Goal: Information Seeking & Learning: Learn about a topic

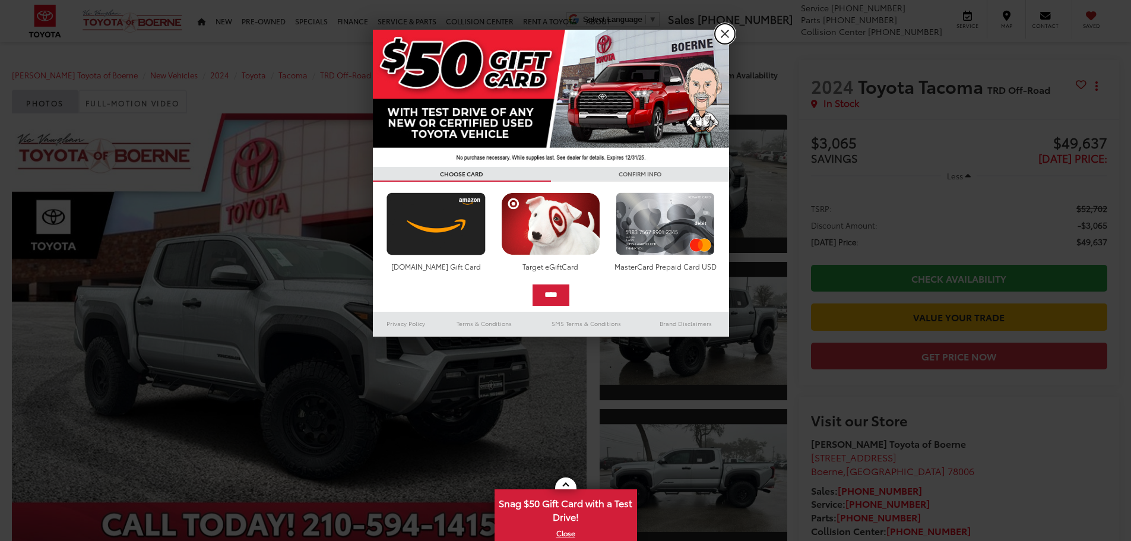
click at [722, 32] on link "X" at bounding box center [725, 34] width 20 height 20
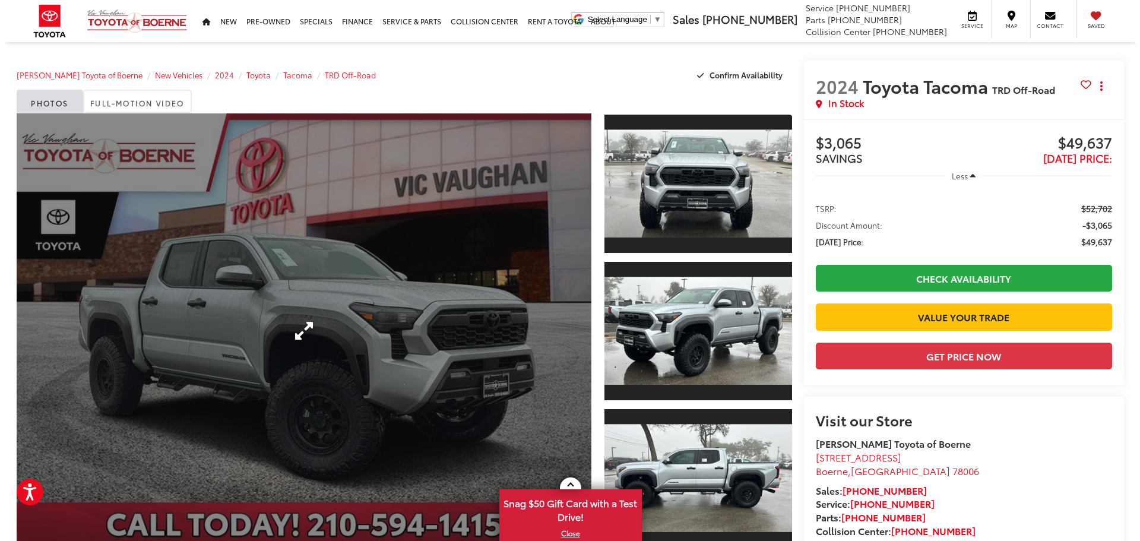
scroll to position [59, 0]
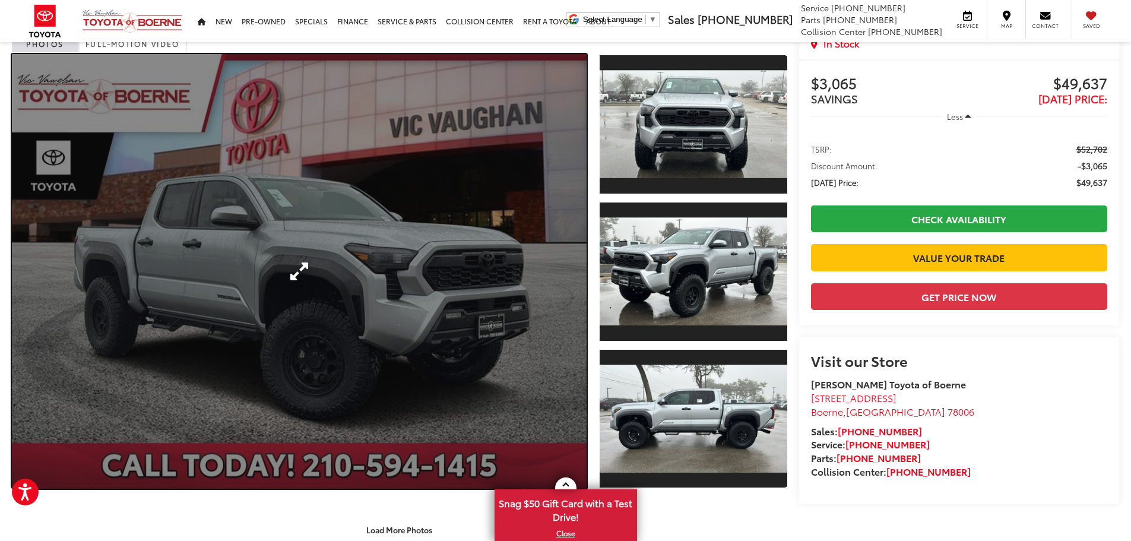
click at [265, 271] on link "Expand Photo 0" at bounding box center [299, 271] width 575 height 435
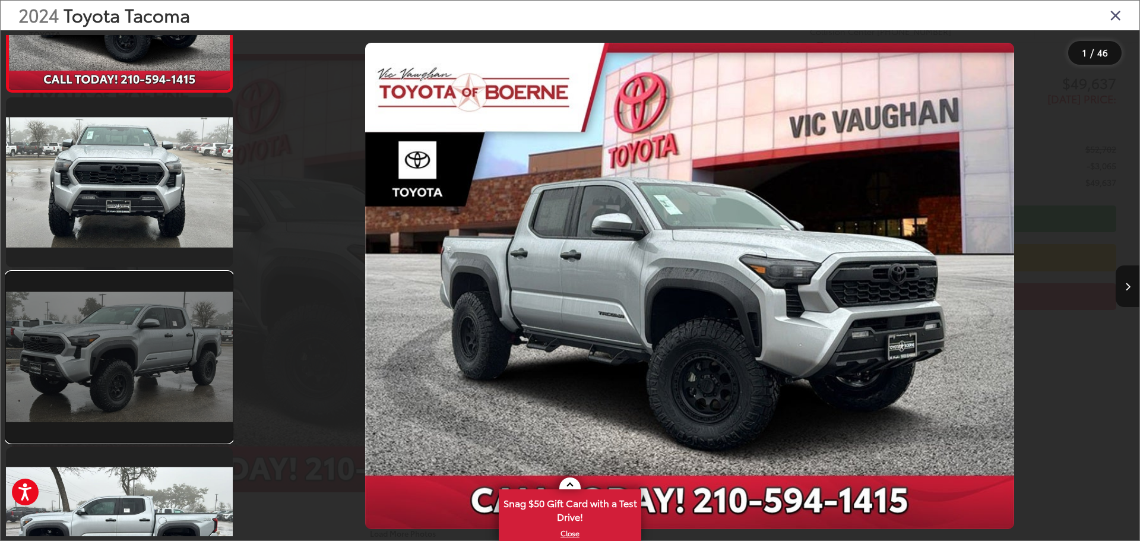
click at [162, 335] on link at bounding box center [119, 357] width 227 height 170
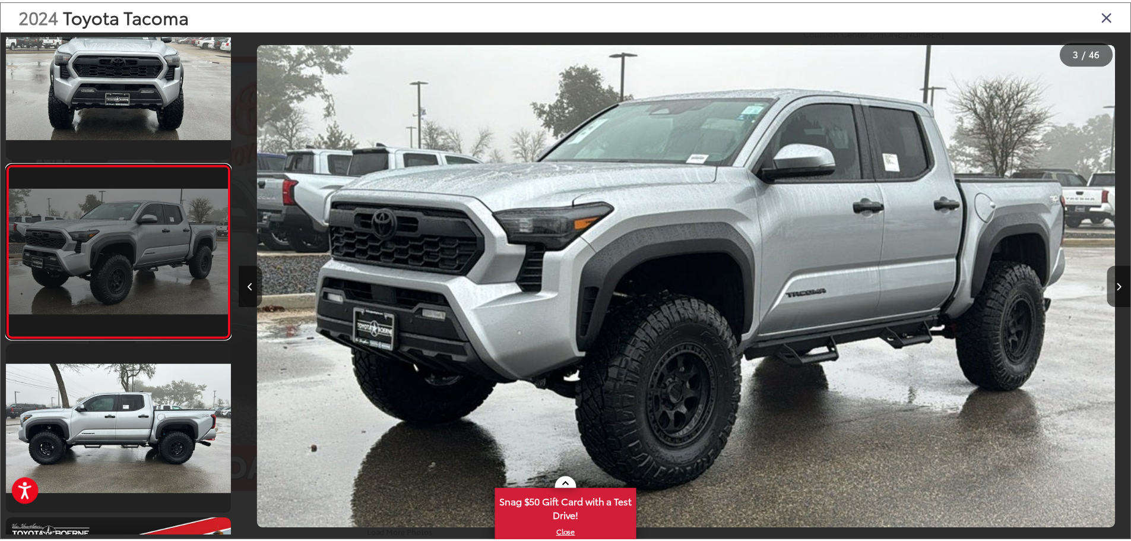
scroll to position [0, 1799]
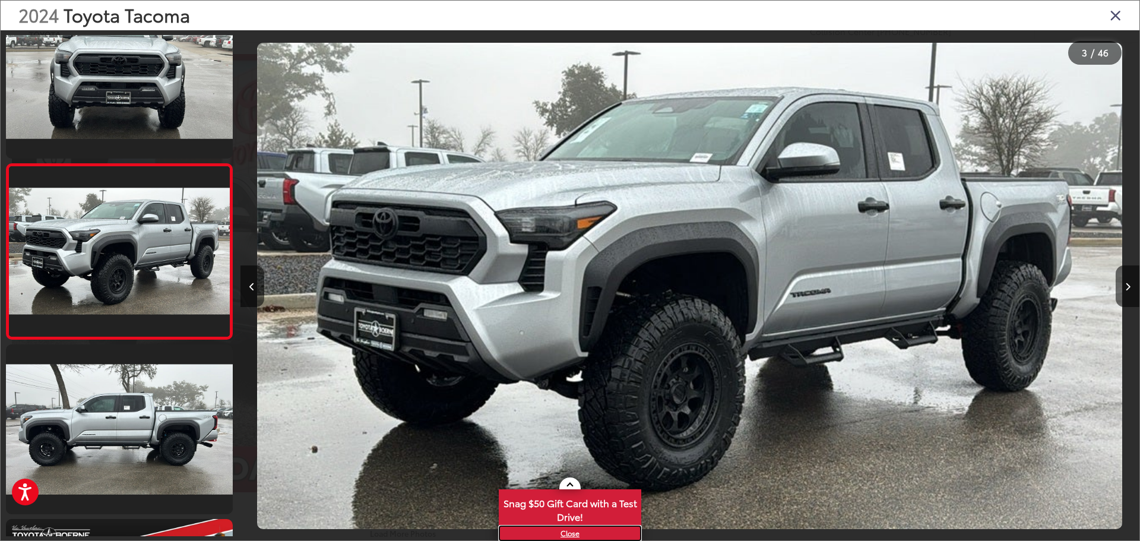
click at [562, 537] on link "X" at bounding box center [570, 533] width 140 height 13
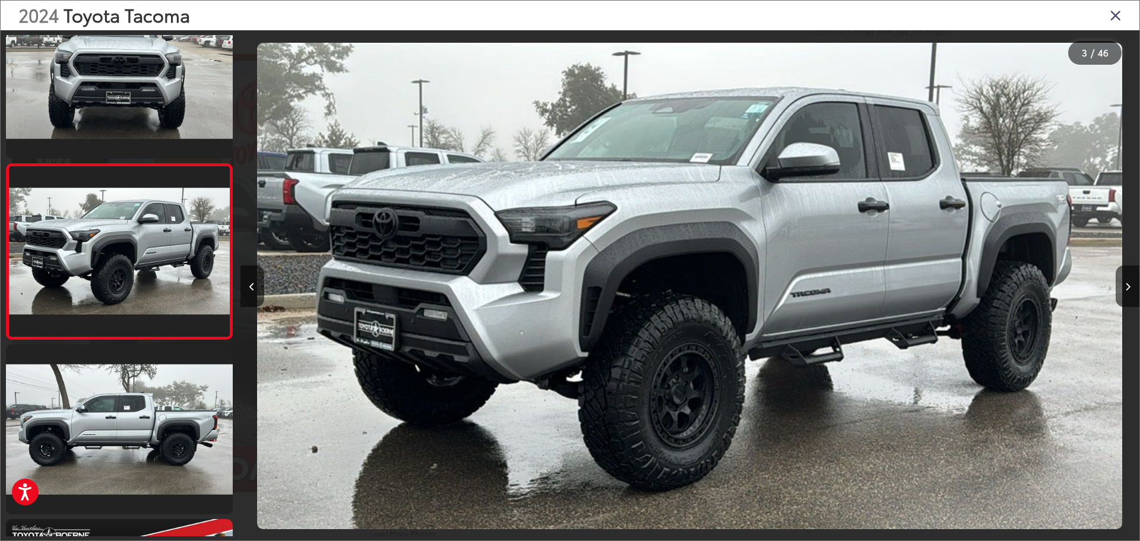
click at [1114, 15] on icon "Close gallery" at bounding box center [1116, 14] width 12 height 15
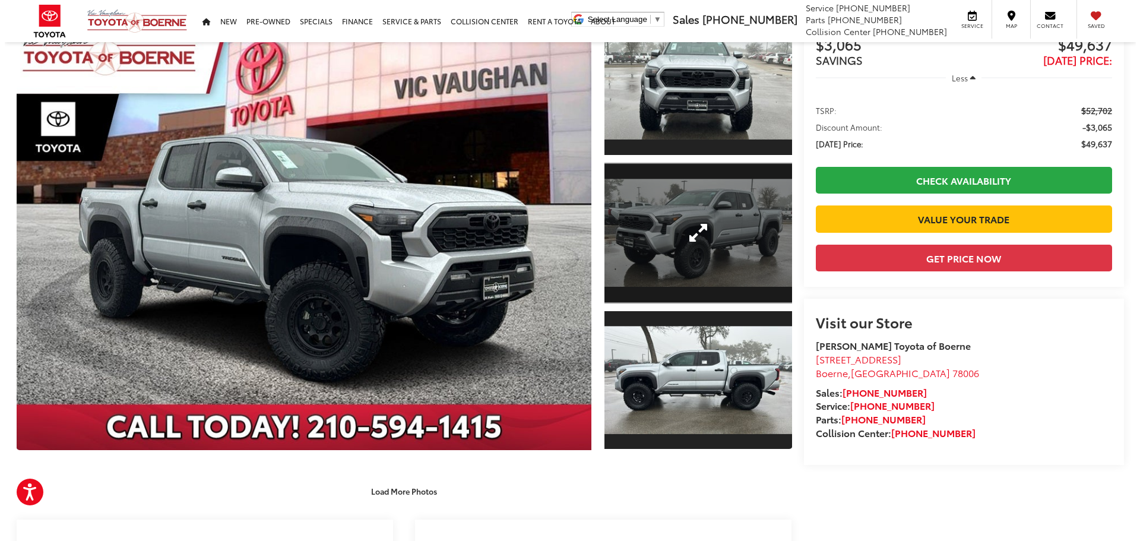
scroll to position [119, 0]
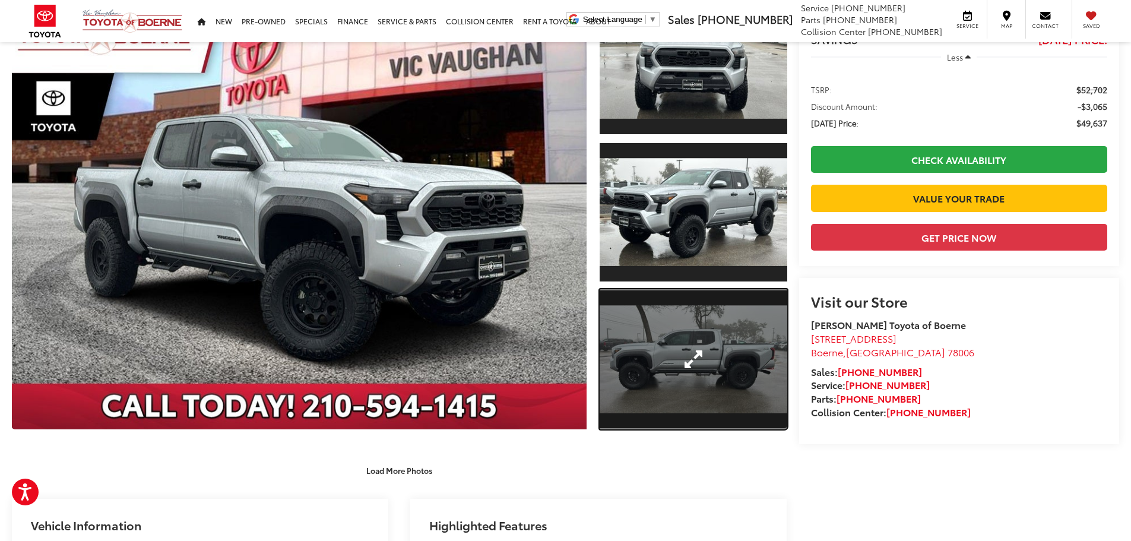
click at [650, 368] on link "Expand Photo 3" at bounding box center [694, 359] width 188 height 141
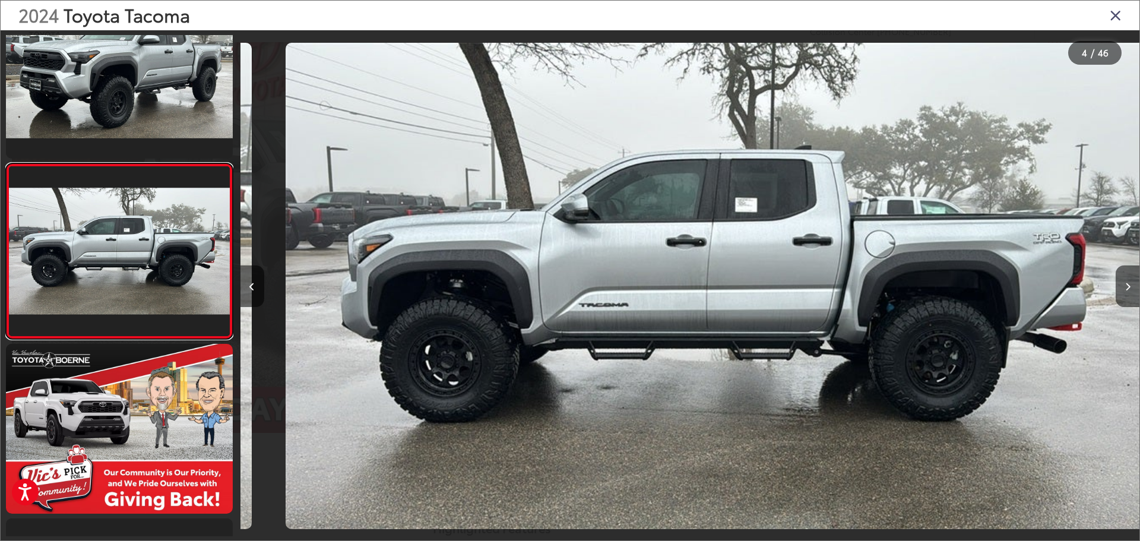
scroll to position [0, 2698]
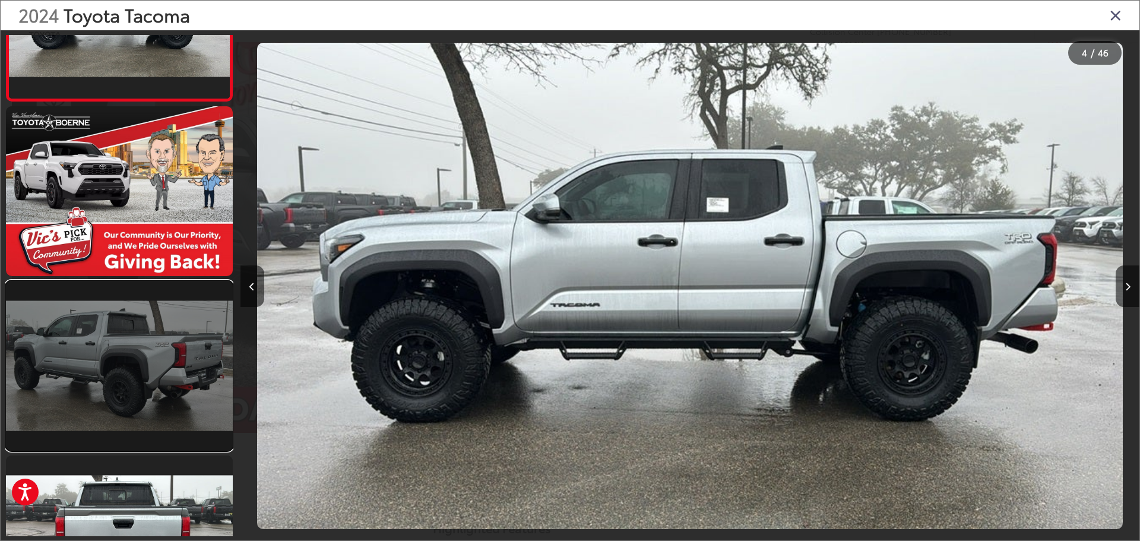
click at [170, 332] on link at bounding box center [119, 366] width 227 height 170
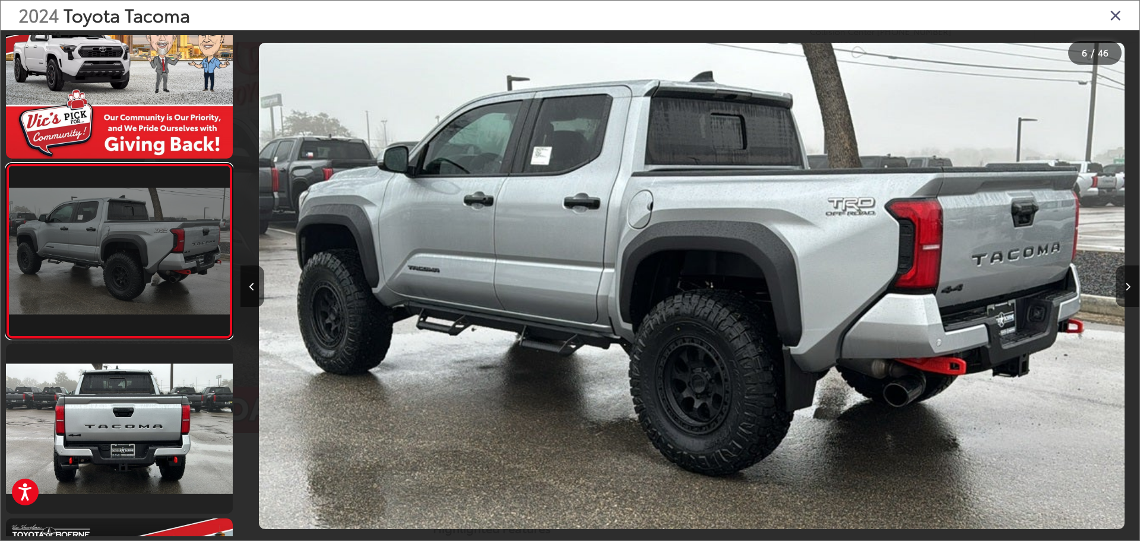
scroll to position [0, 4497]
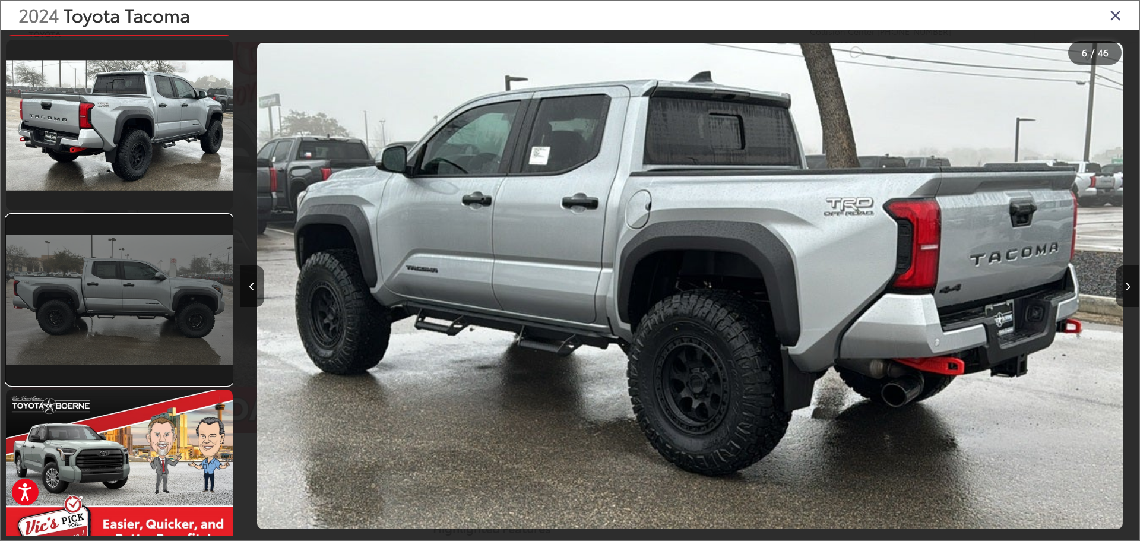
click at [129, 306] on link at bounding box center [119, 300] width 227 height 170
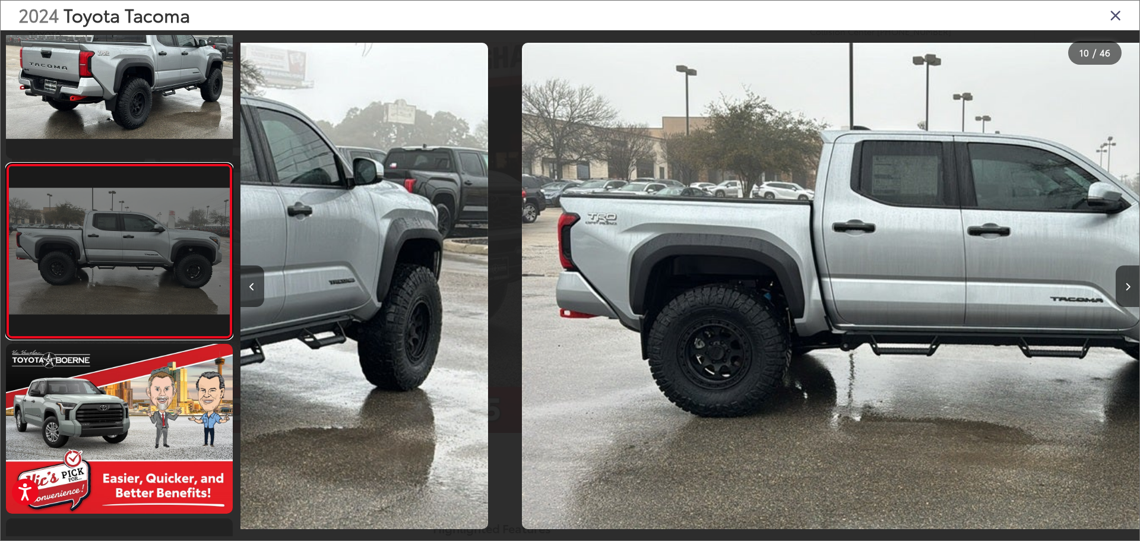
scroll to position [0, 8095]
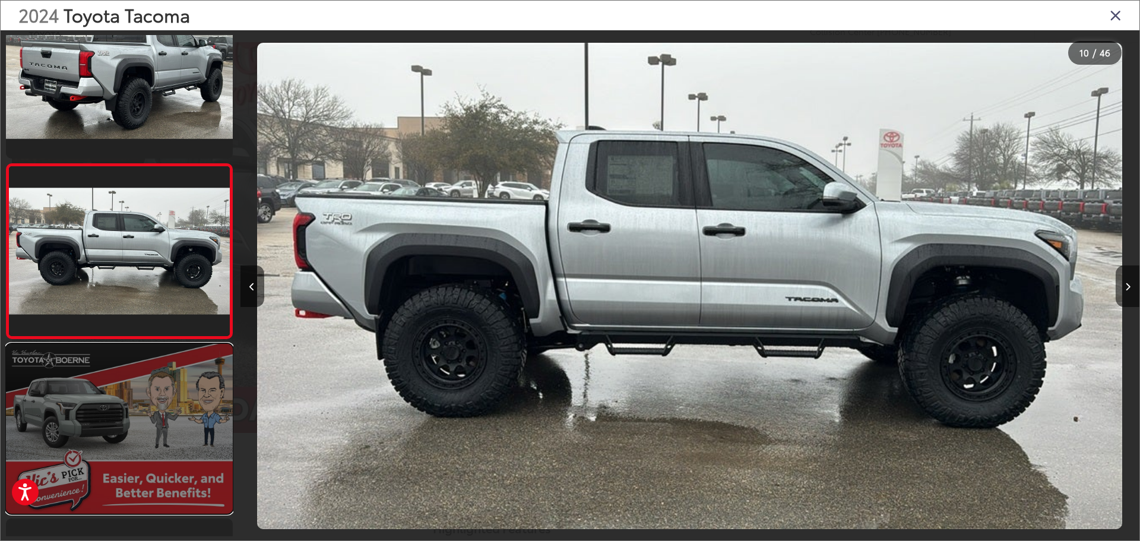
click at [132, 388] on link at bounding box center [119, 429] width 227 height 170
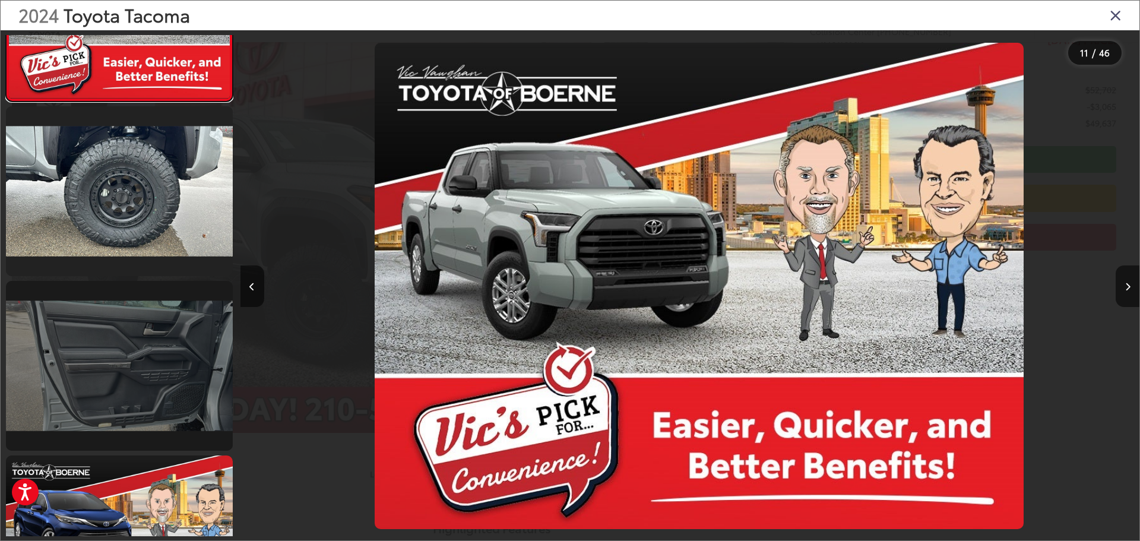
scroll to position [0, 8994]
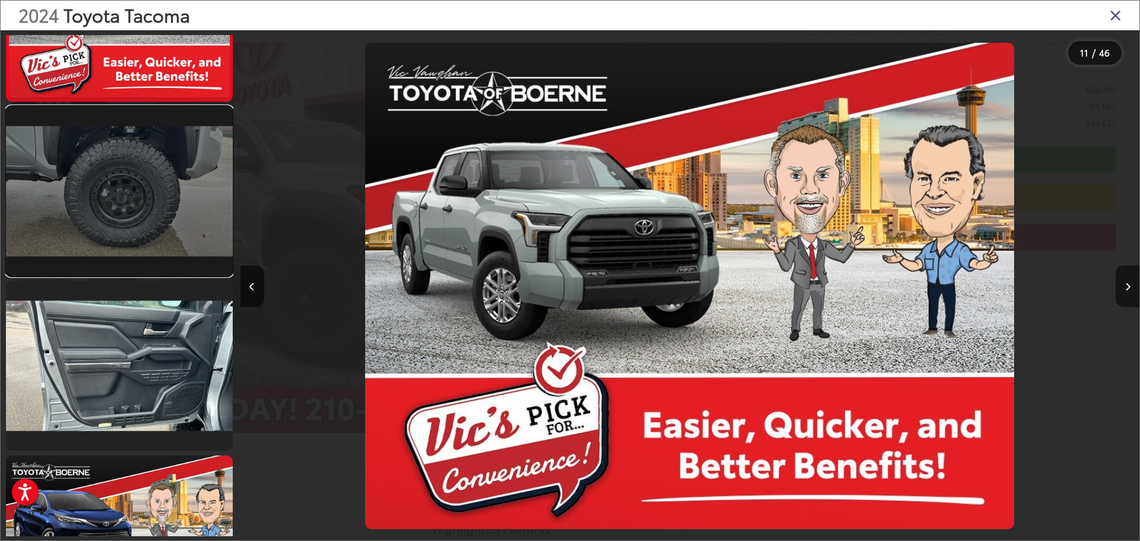
click at [123, 192] on link at bounding box center [119, 191] width 227 height 170
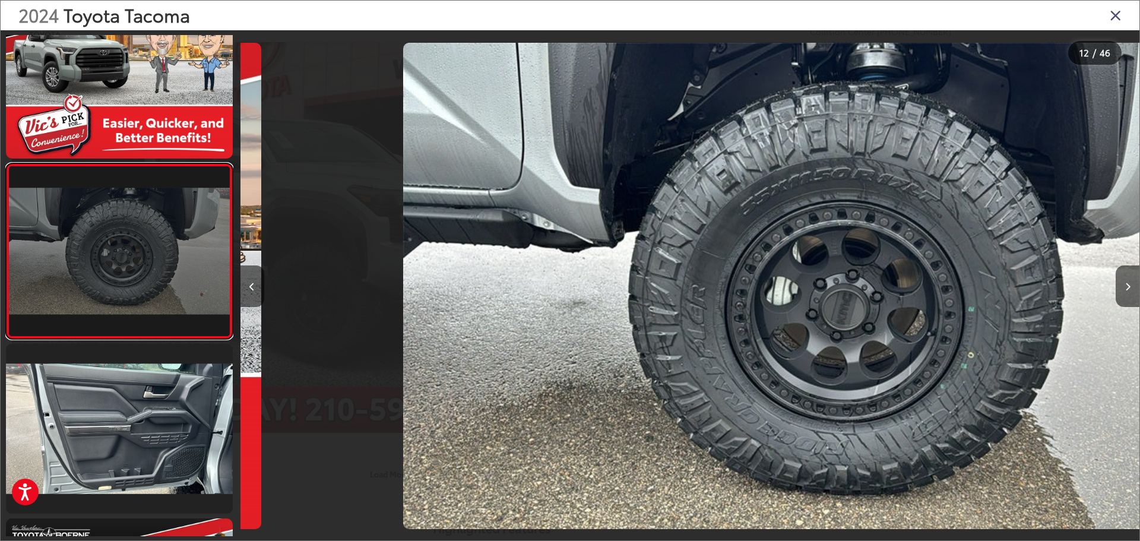
scroll to position [0, 9893]
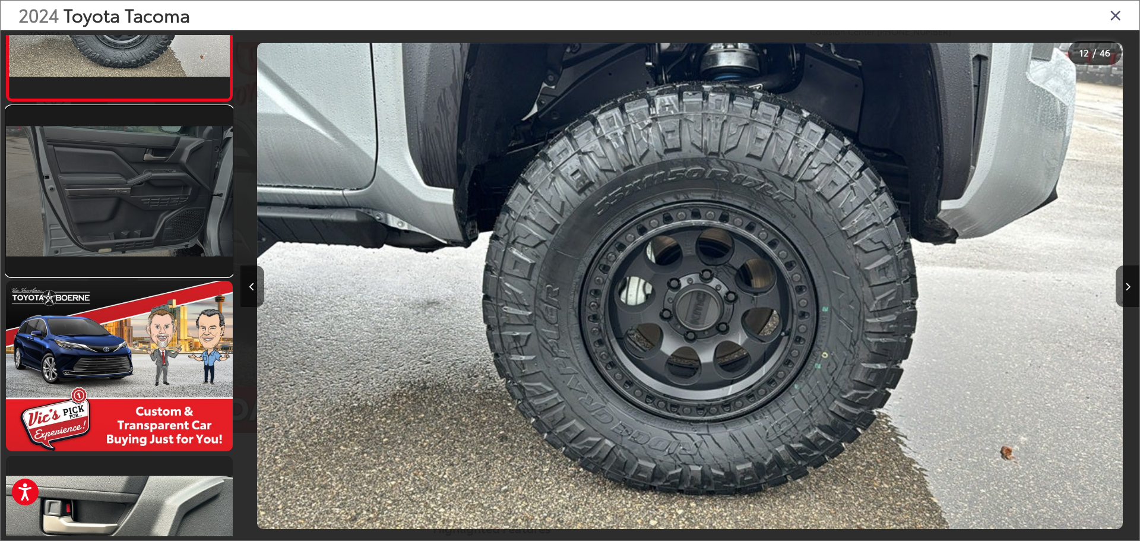
click at [130, 207] on link at bounding box center [119, 191] width 227 height 170
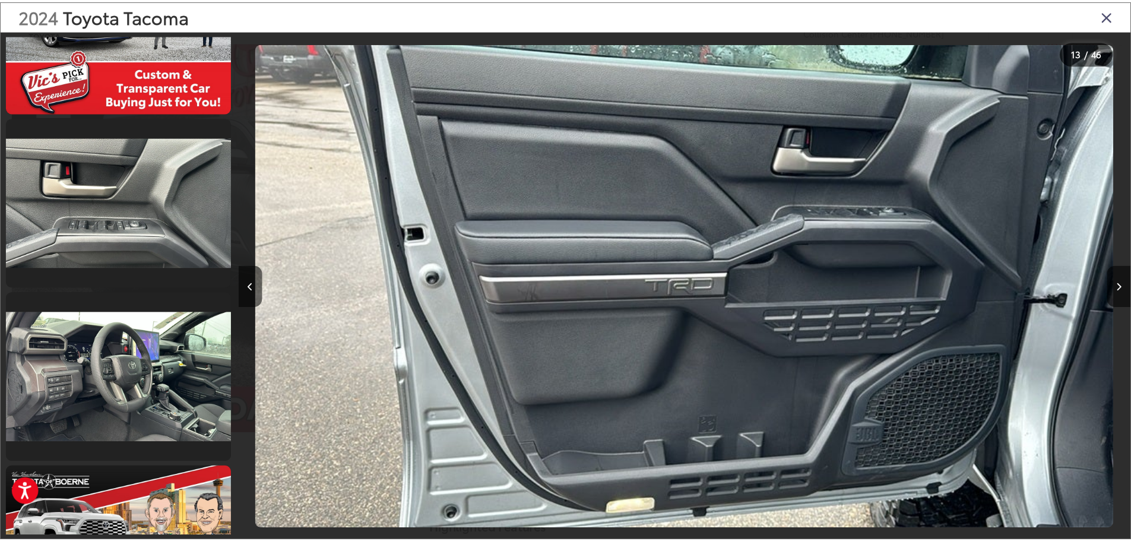
scroll to position [0, 0]
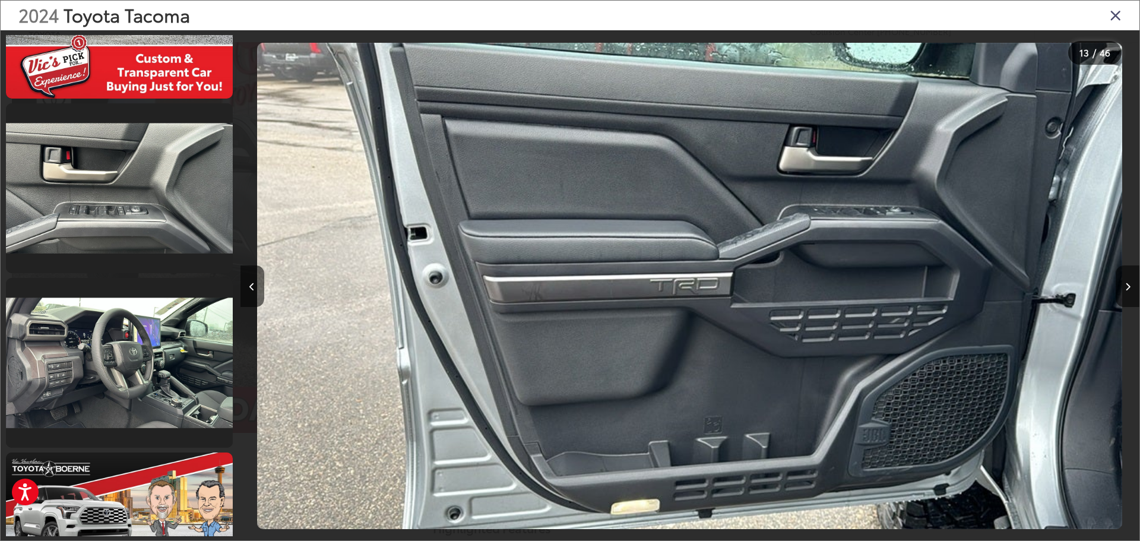
click at [1118, 15] on icon "Close gallery" at bounding box center [1116, 14] width 12 height 15
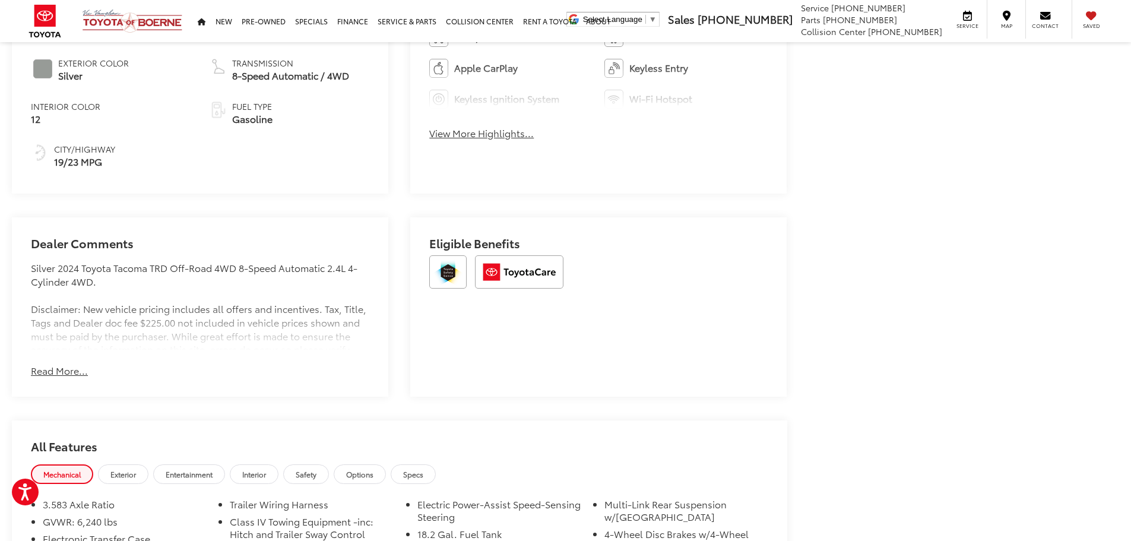
click at [67, 369] on button "Read More..." at bounding box center [59, 371] width 57 height 14
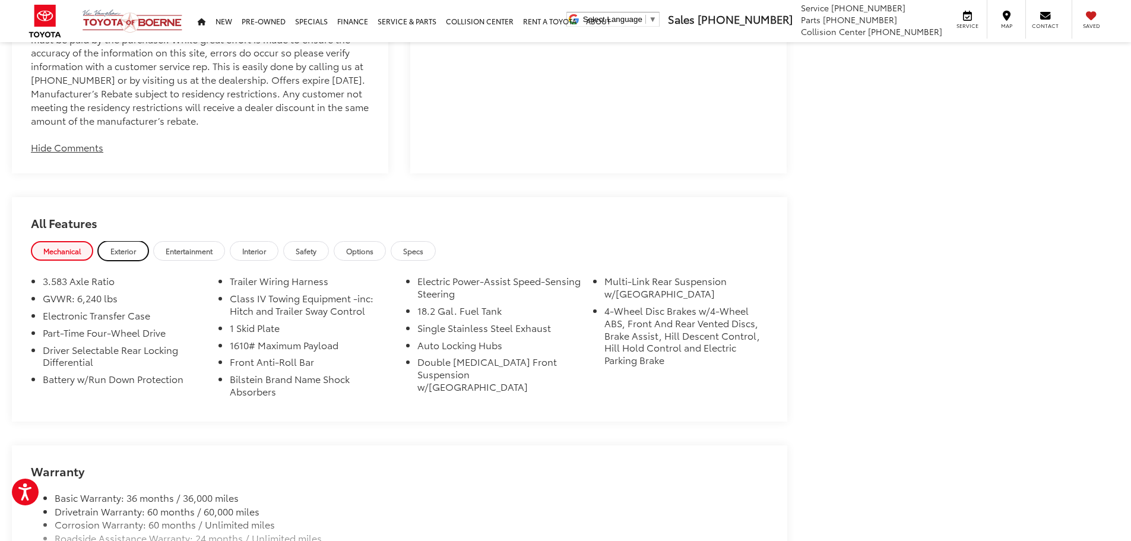
click at [122, 241] on link "Exterior" at bounding box center [123, 251] width 50 height 20
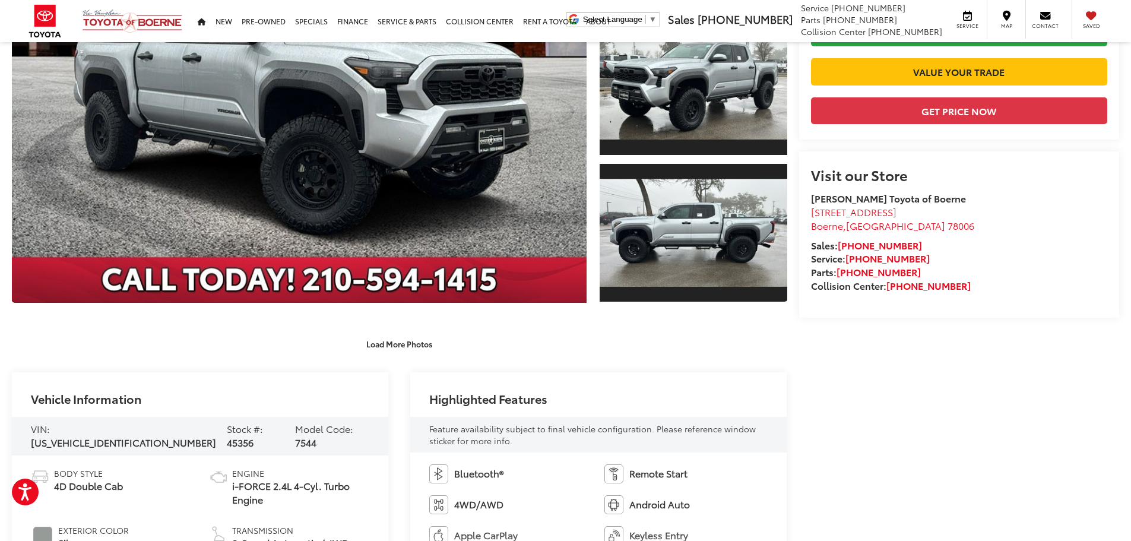
scroll to position [59, 0]
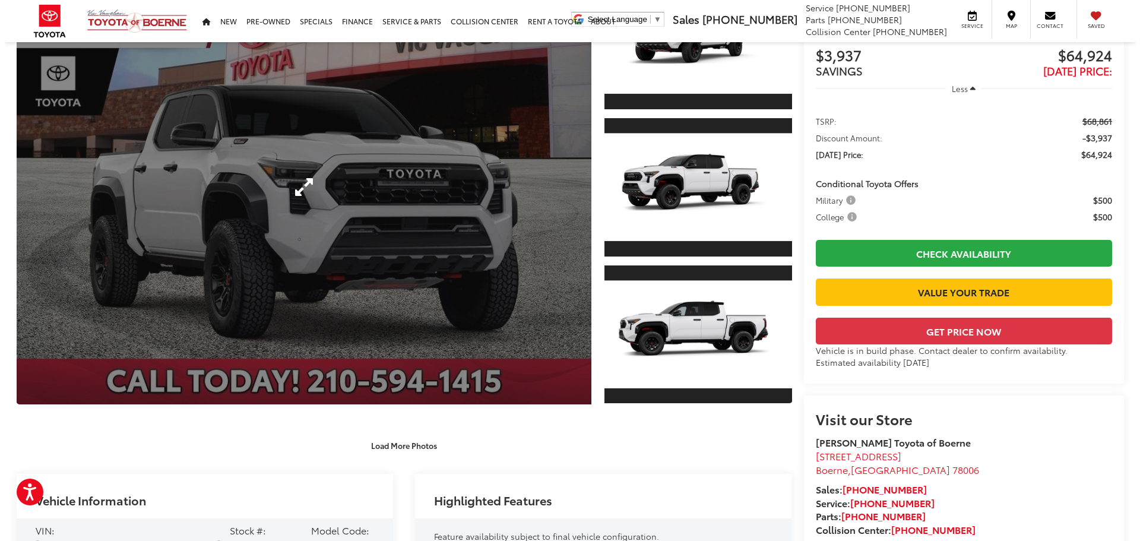
scroll to position [119, 0]
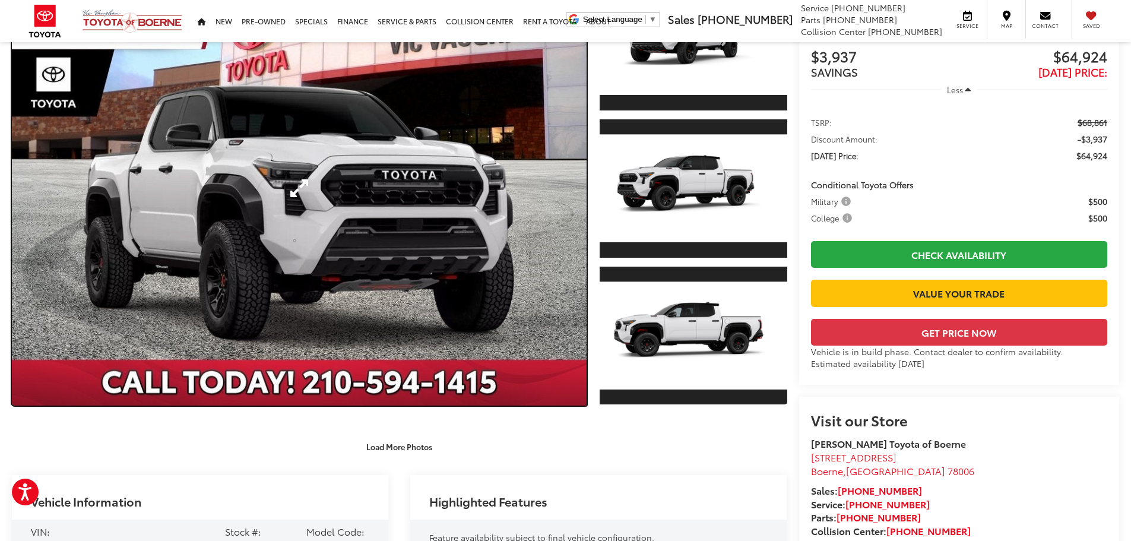
click at [319, 254] on link "Expand Photo 0" at bounding box center [299, 188] width 575 height 435
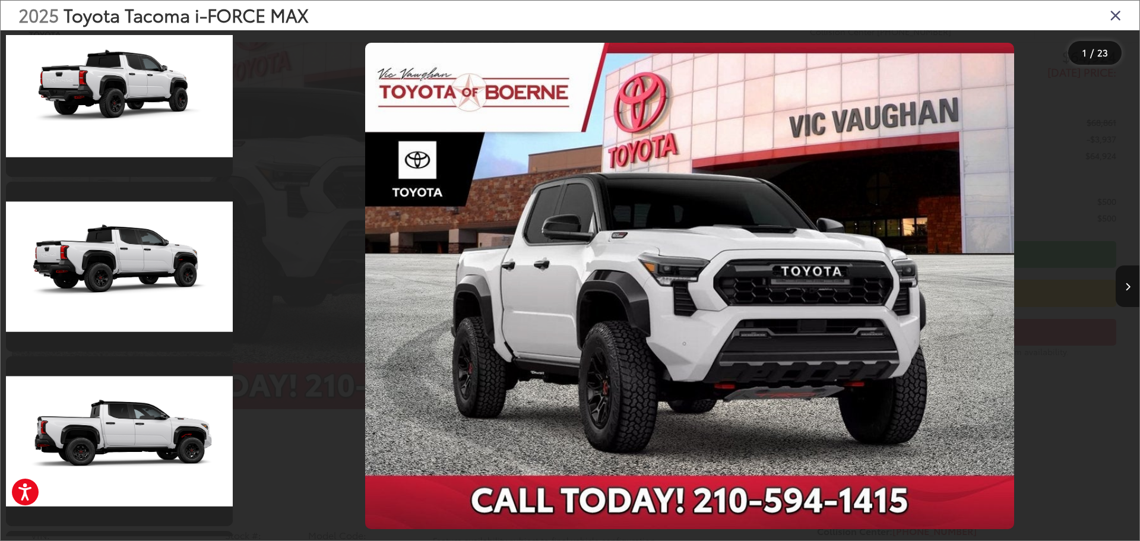
scroll to position [1841, 0]
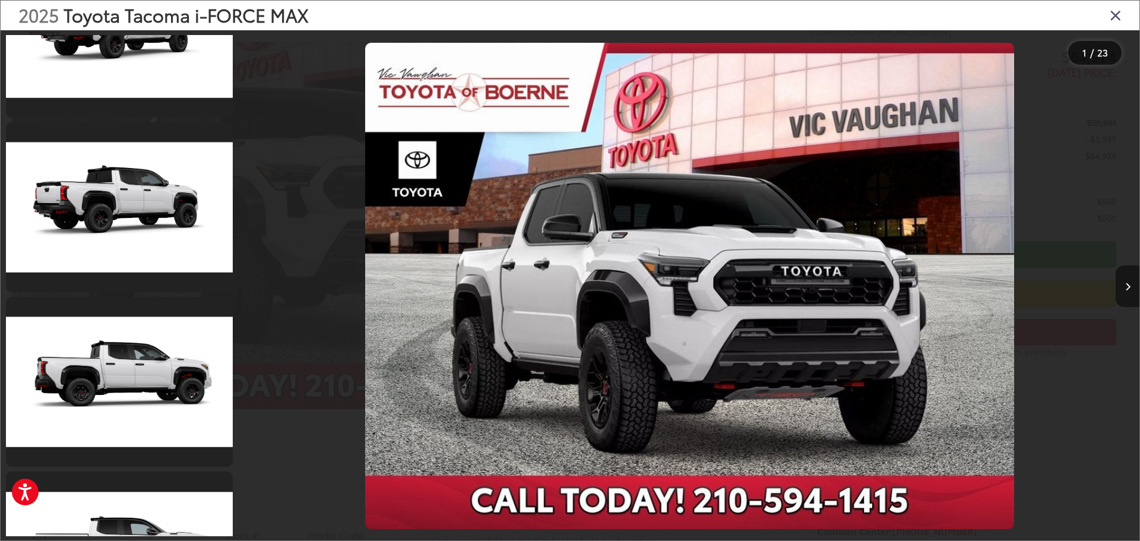
click at [1127, 290] on icon "Next image" at bounding box center [1127, 287] width 5 height 8
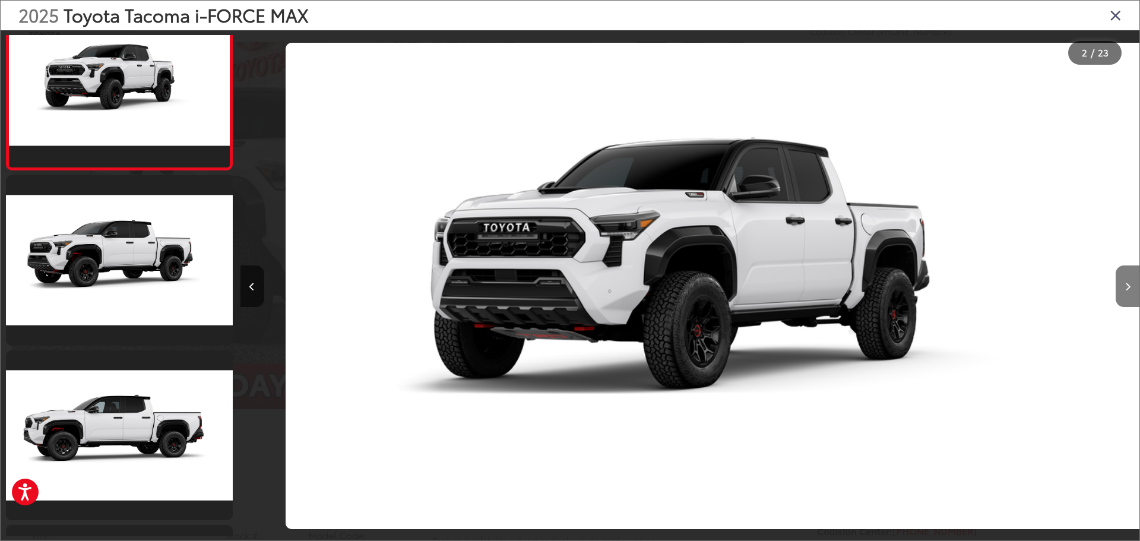
scroll to position [0, 0]
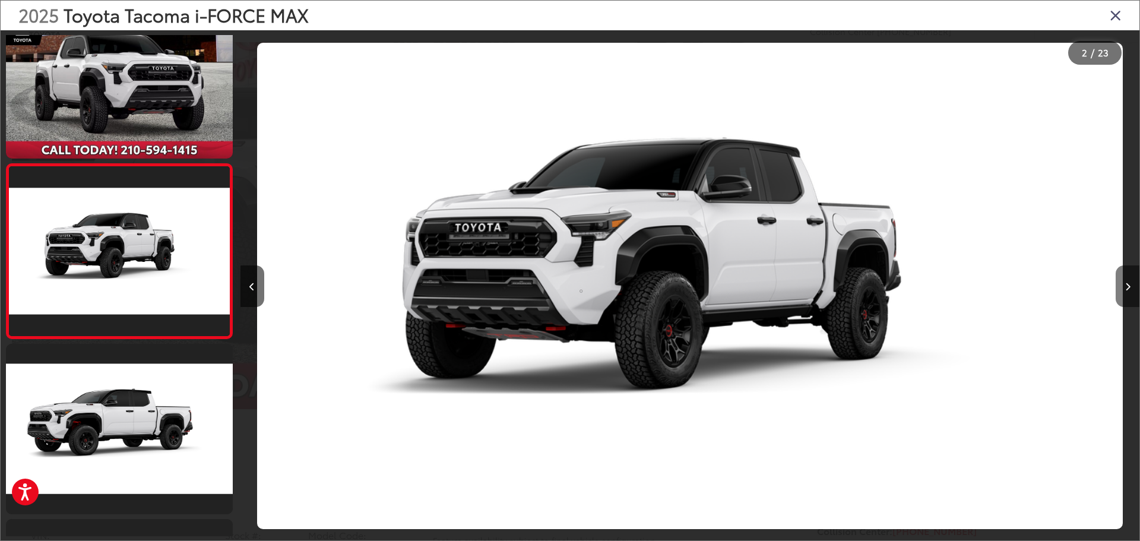
click at [1127, 290] on icon "Next image" at bounding box center [1127, 287] width 5 height 8
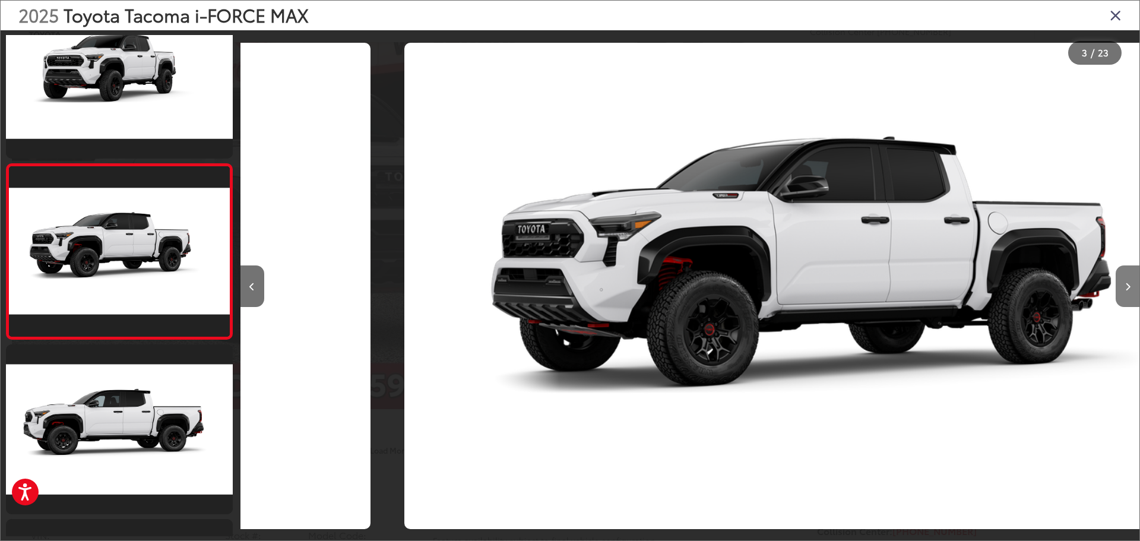
scroll to position [0, 1799]
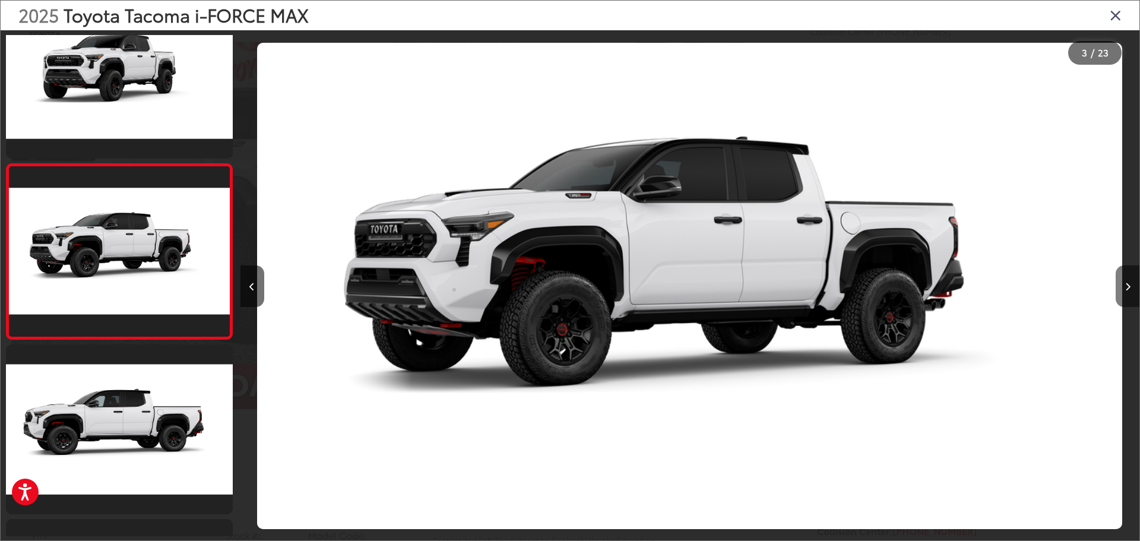
click at [1127, 290] on icon "Next image" at bounding box center [1127, 287] width 5 height 8
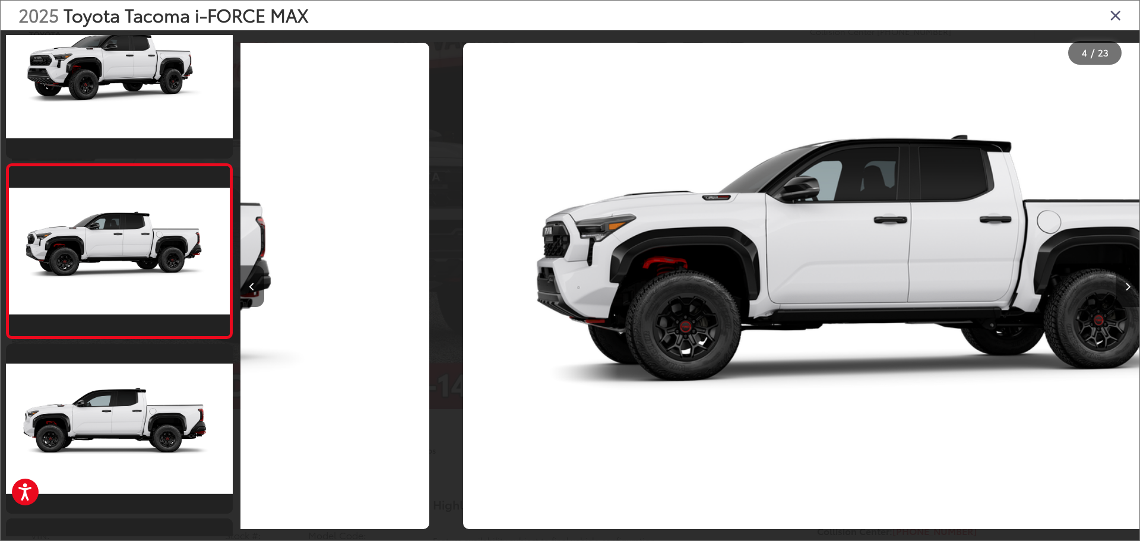
scroll to position [0, 2698]
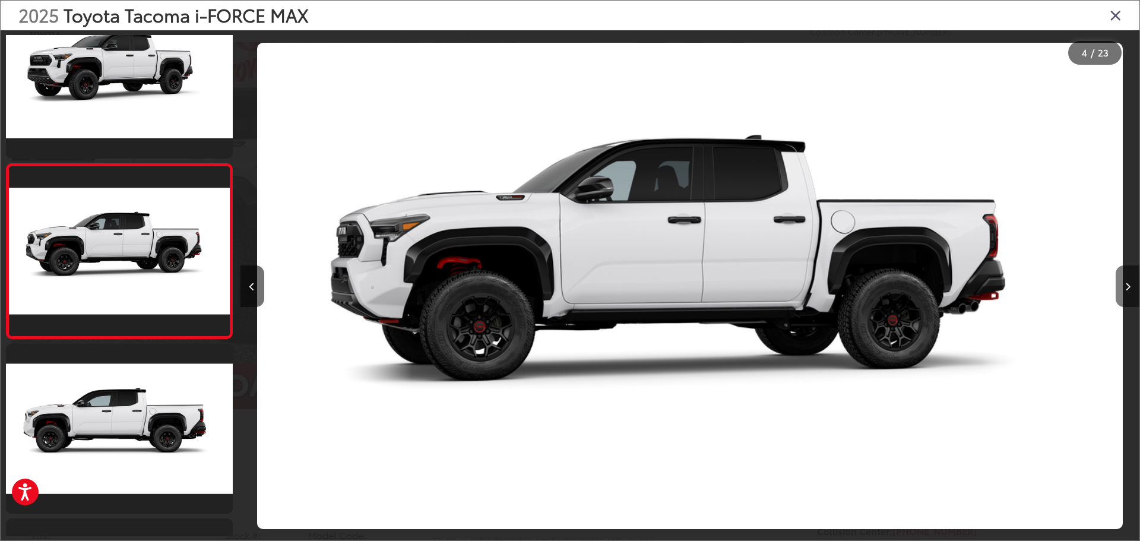
click at [1127, 290] on icon "Next image" at bounding box center [1127, 287] width 5 height 8
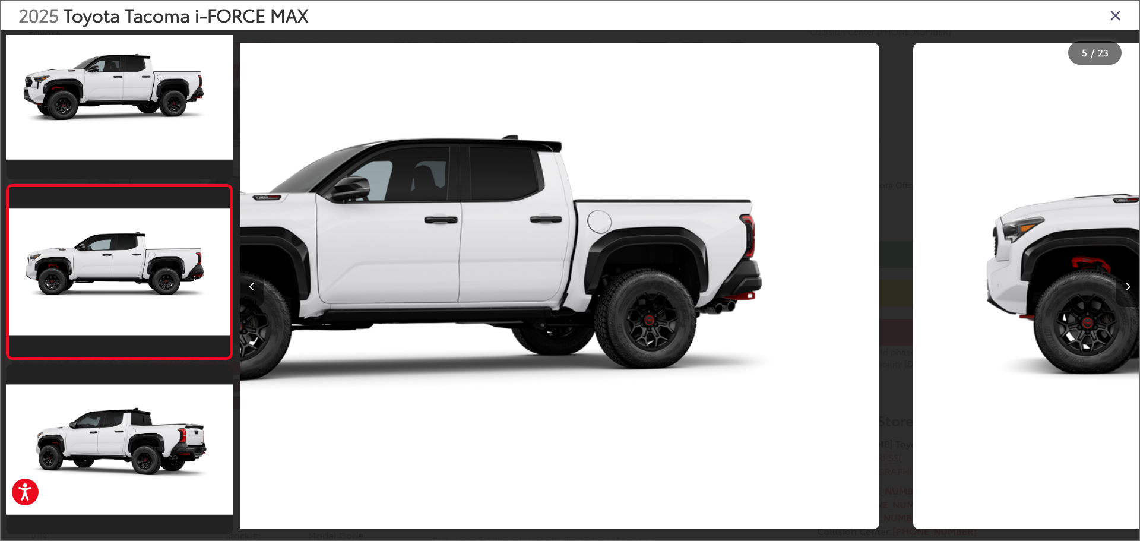
scroll to position [571, 0]
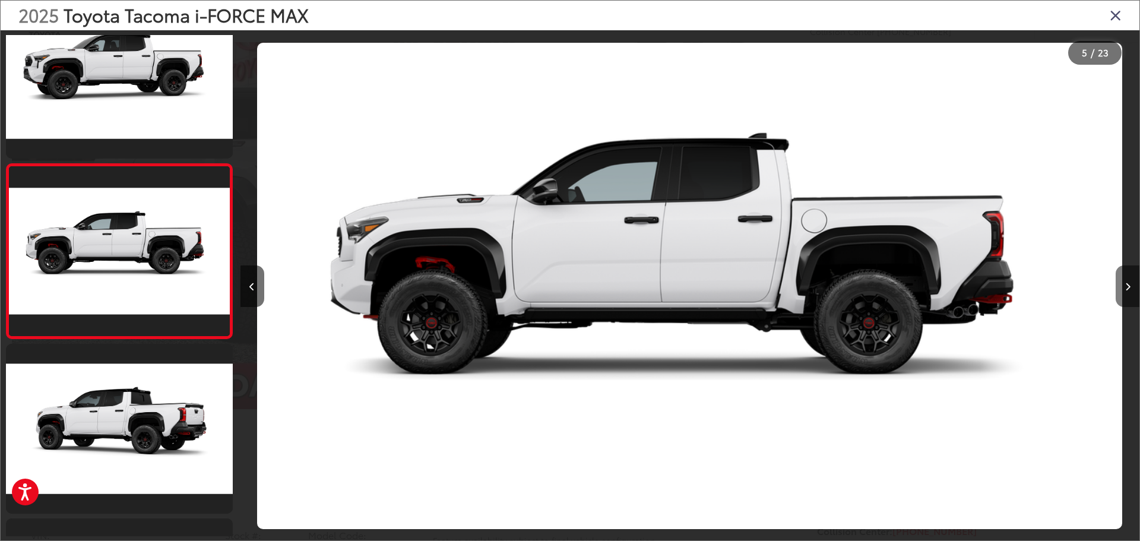
click at [1127, 290] on icon "Next image" at bounding box center [1127, 287] width 5 height 8
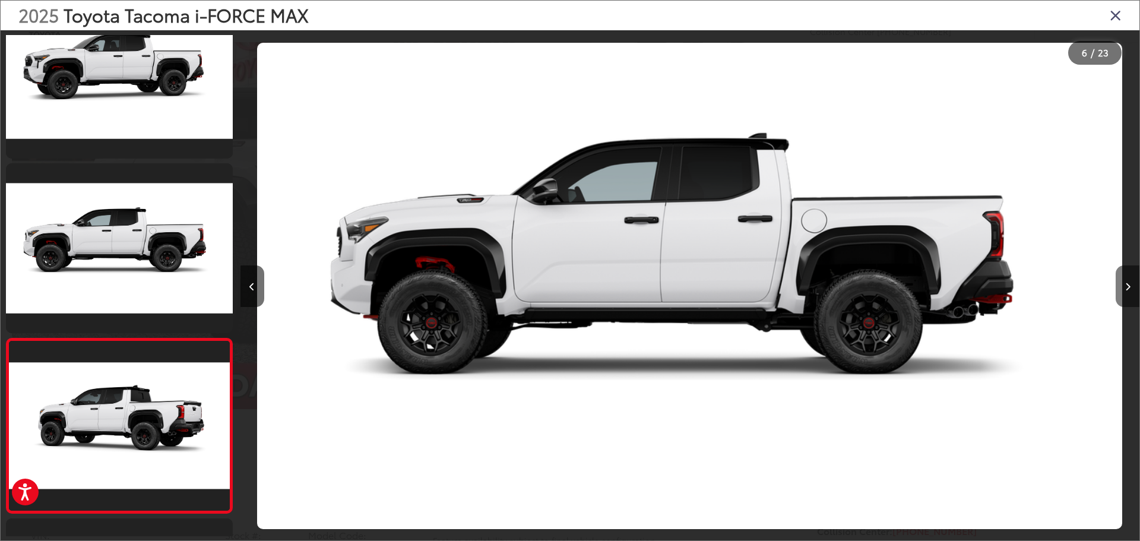
scroll to position [0, 3841]
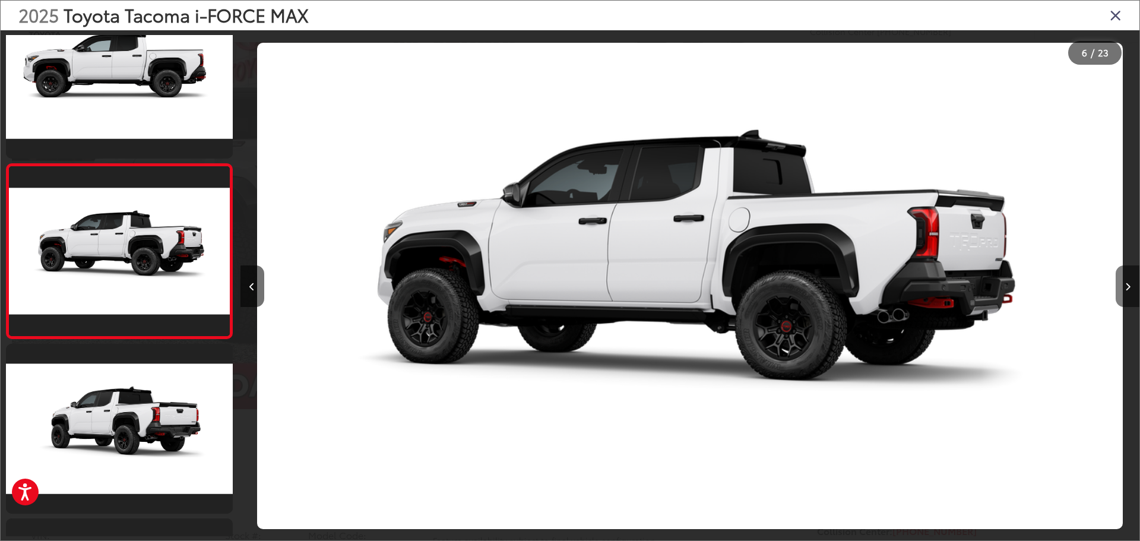
click at [1127, 290] on icon "Next image" at bounding box center [1127, 287] width 5 height 8
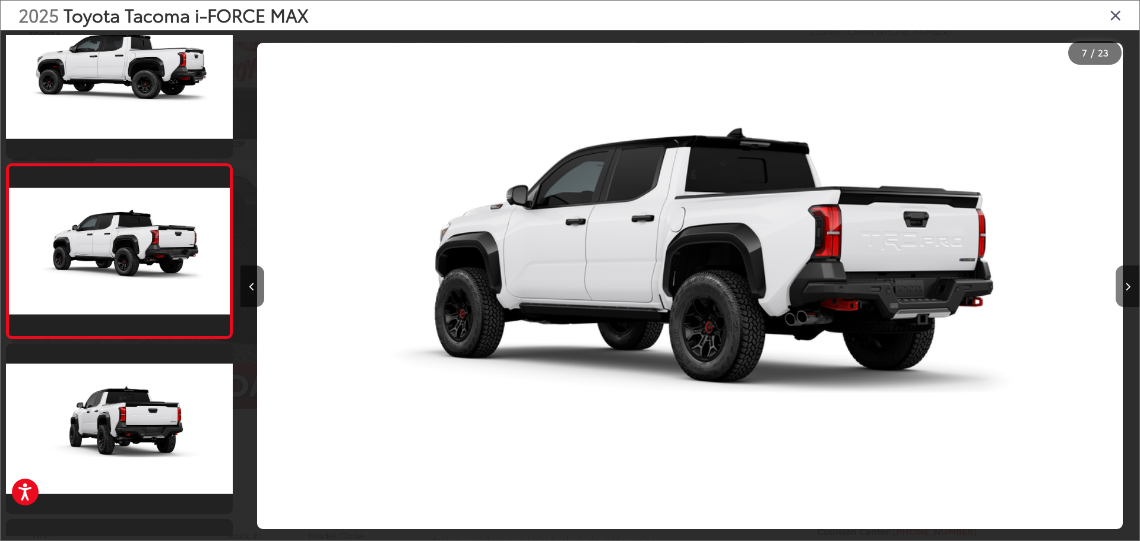
click at [1127, 290] on icon "Next image" at bounding box center [1127, 287] width 5 height 8
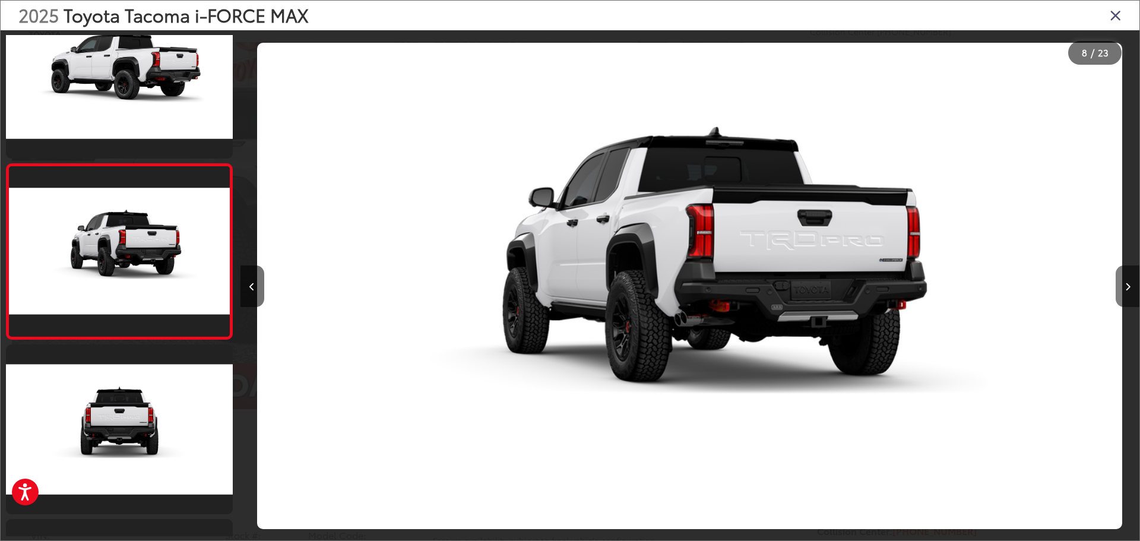
click at [1127, 290] on icon "Next image" at bounding box center [1127, 287] width 5 height 8
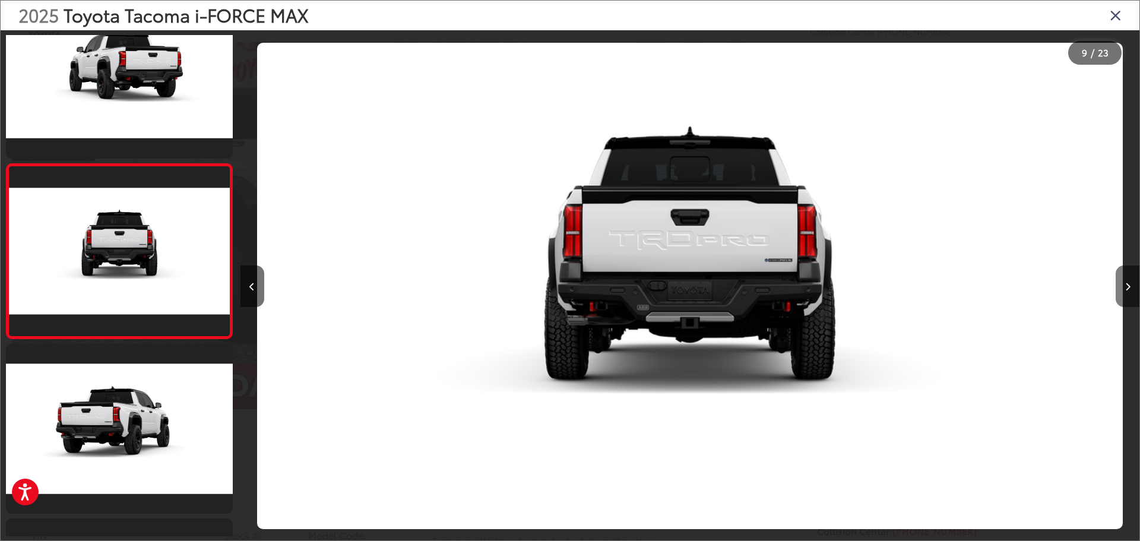
click at [1127, 290] on icon "Next image" at bounding box center [1127, 287] width 5 height 8
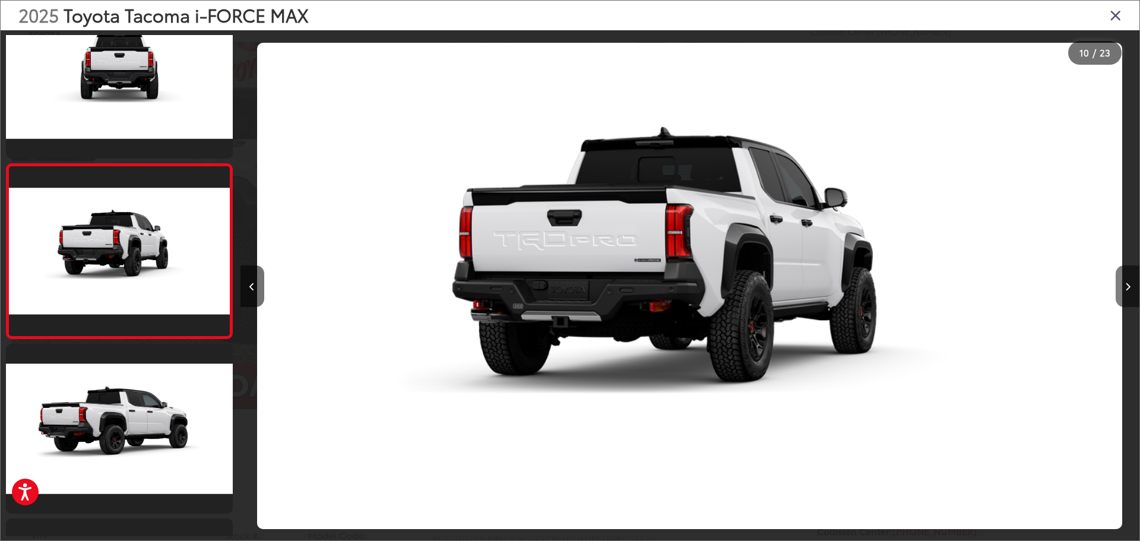
click at [1127, 290] on icon "Next image" at bounding box center [1127, 287] width 5 height 8
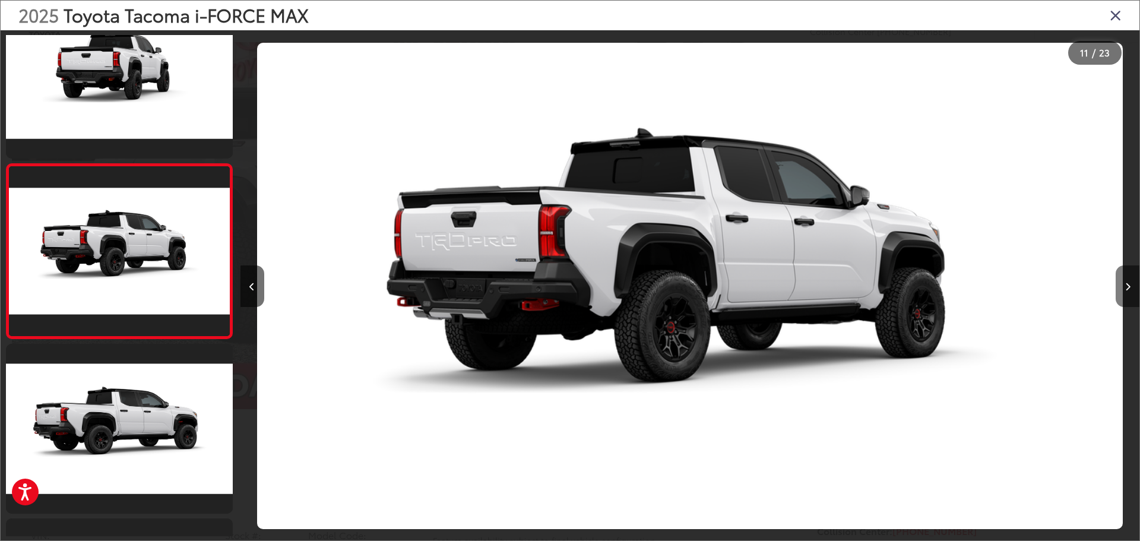
click at [1127, 290] on icon "Next image" at bounding box center [1127, 287] width 5 height 8
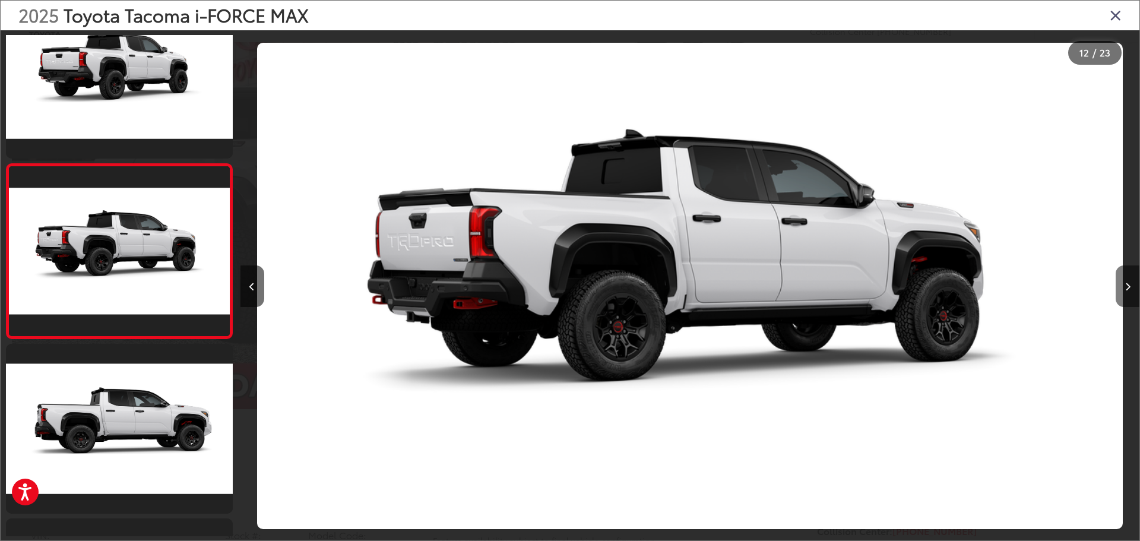
click at [1127, 289] on icon "Next image" at bounding box center [1127, 287] width 5 height 8
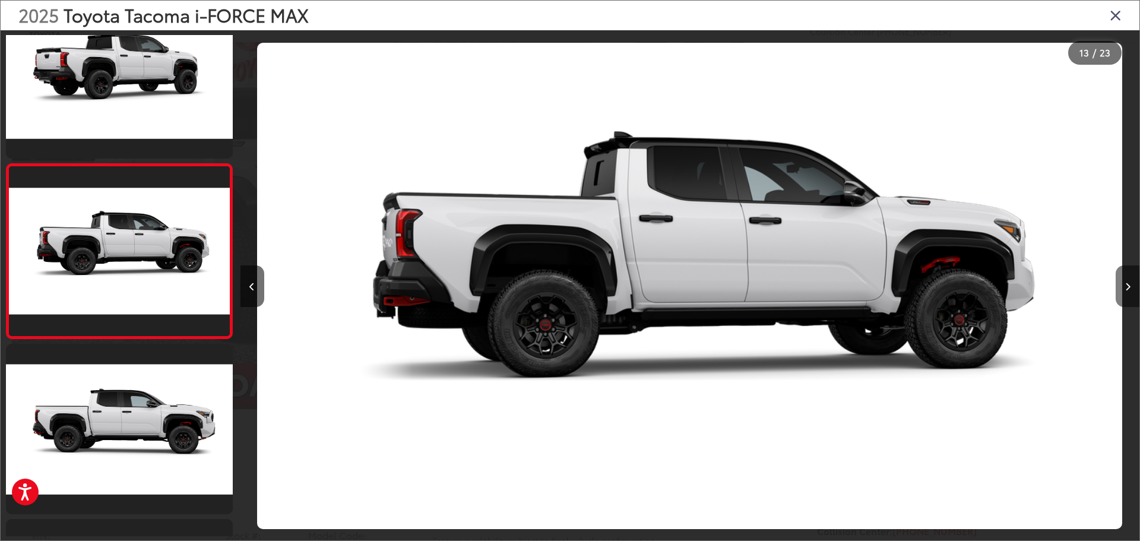
click at [1127, 289] on icon "Next image" at bounding box center [1127, 287] width 5 height 8
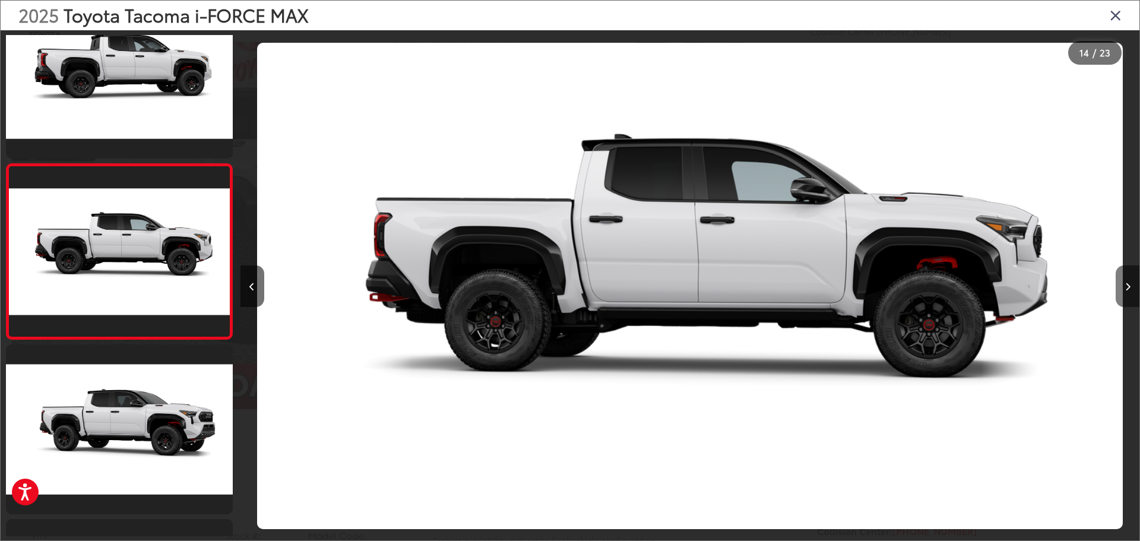
click at [1127, 289] on icon "Next image" at bounding box center [1127, 287] width 5 height 8
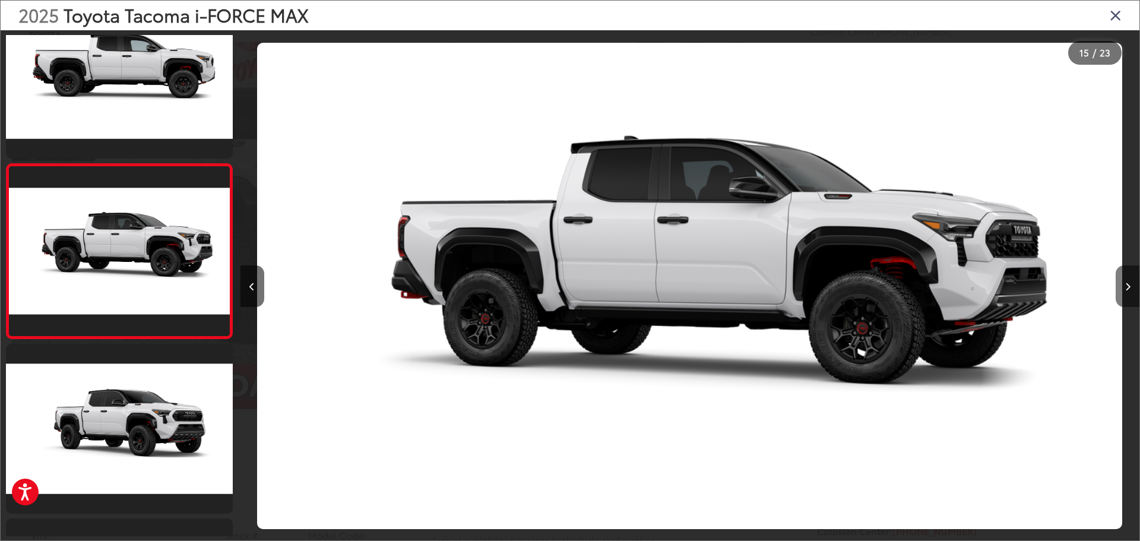
click at [1127, 289] on icon "Next image" at bounding box center [1127, 287] width 5 height 8
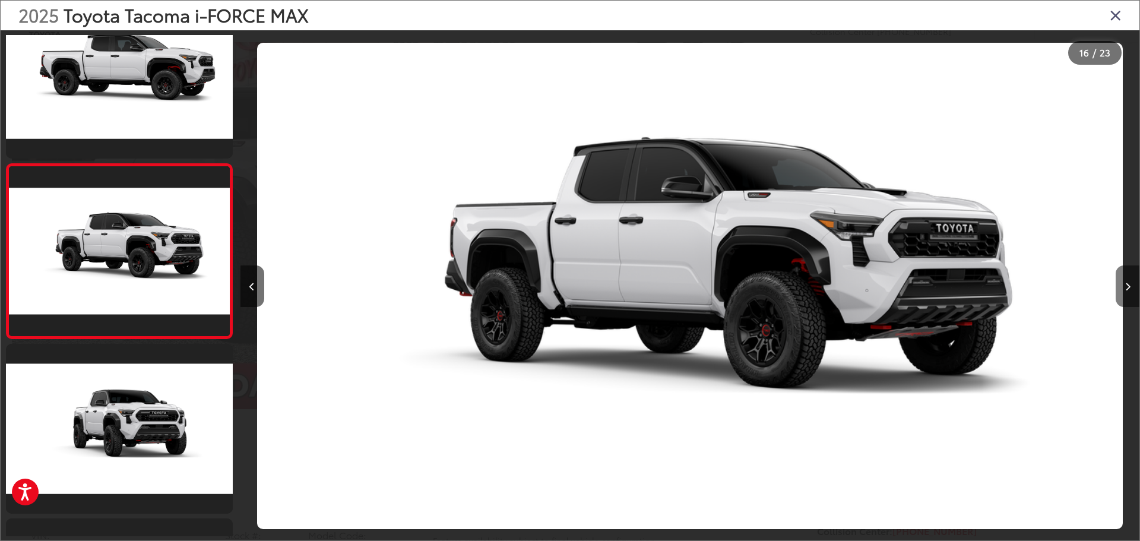
click at [1127, 289] on icon "Next image" at bounding box center [1127, 287] width 5 height 8
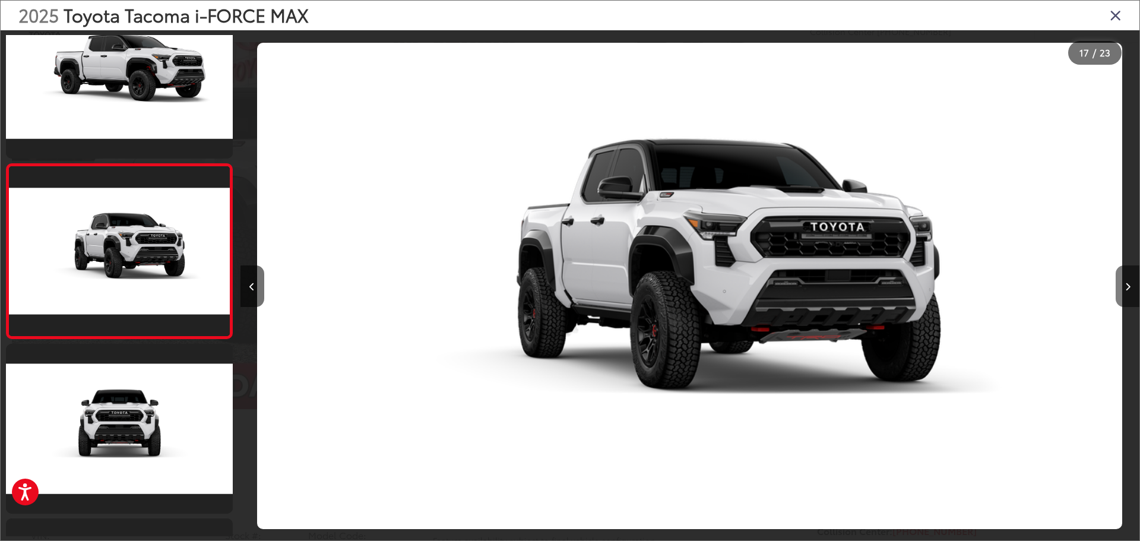
click at [1127, 289] on icon "Next image" at bounding box center [1127, 287] width 5 height 8
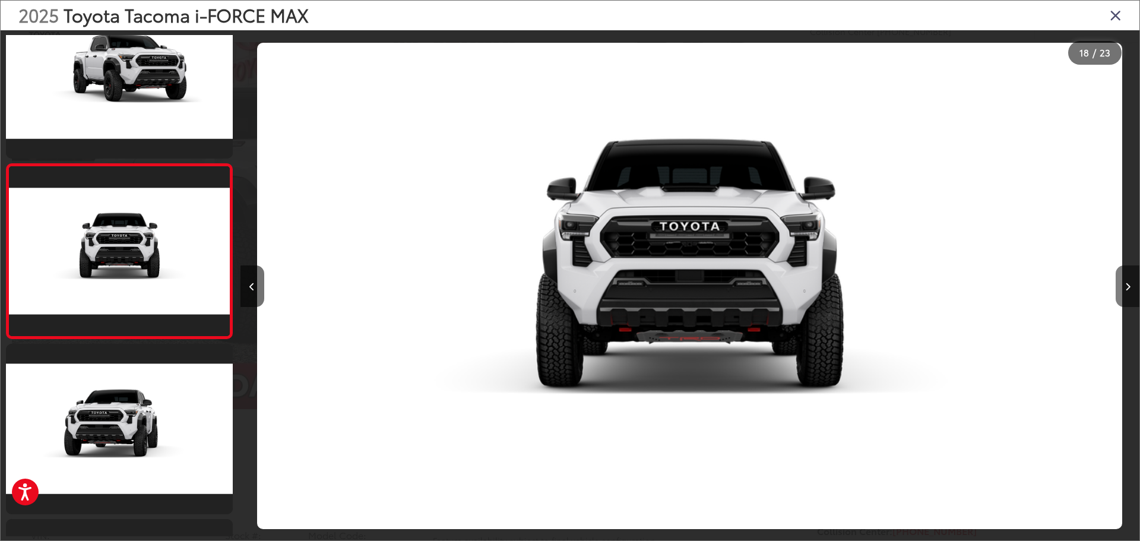
click at [1127, 289] on icon "Next image" at bounding box center [1127, 287] width 5 height 8
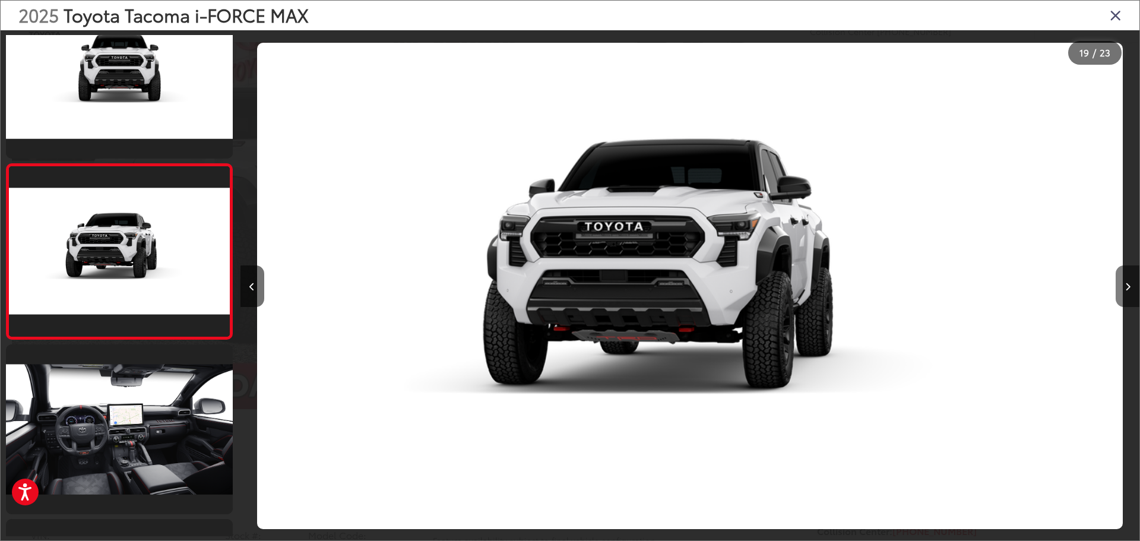
click at [1127, 289] on icon "Next image" at bounding box center [1127, 287] width 5 height 8
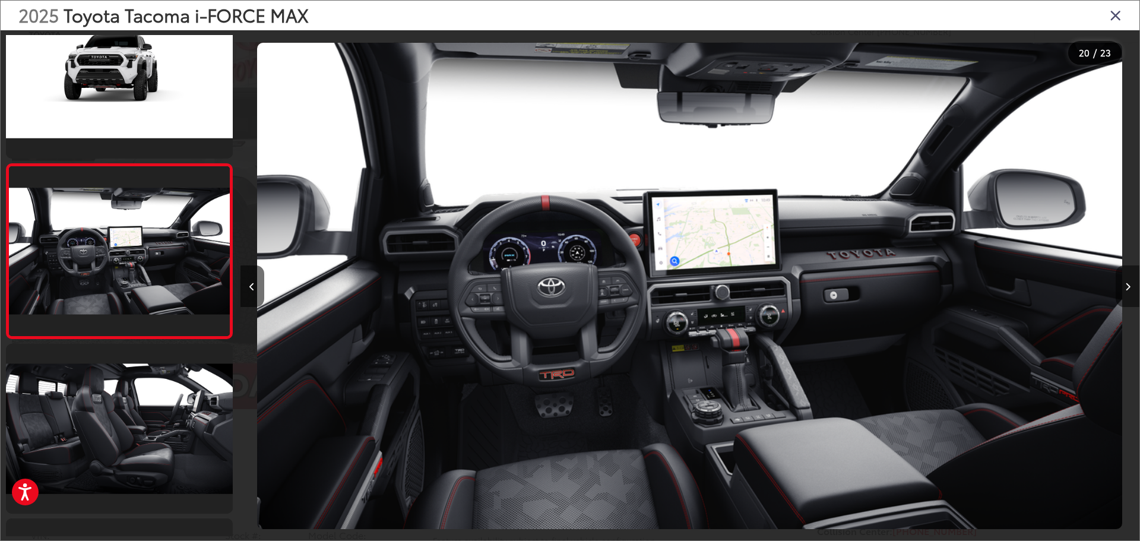
click at [1127, 289] on icon "Next image" at bounding box center [1127, 287] width 5 height 8
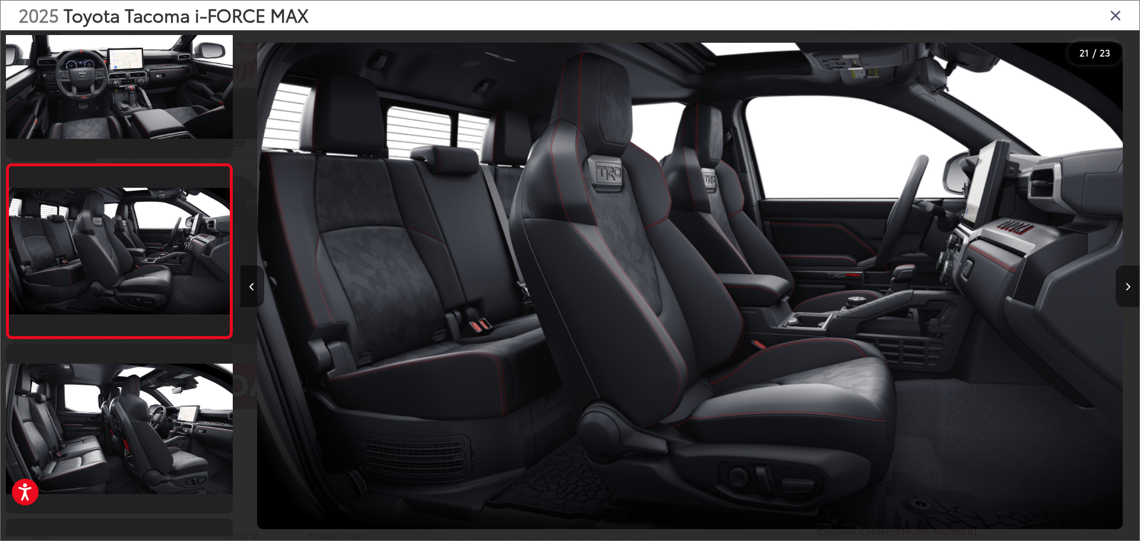
click at [1127, 289] on icon "Next image" at bounding box center [1127, 287] width 5 height 8
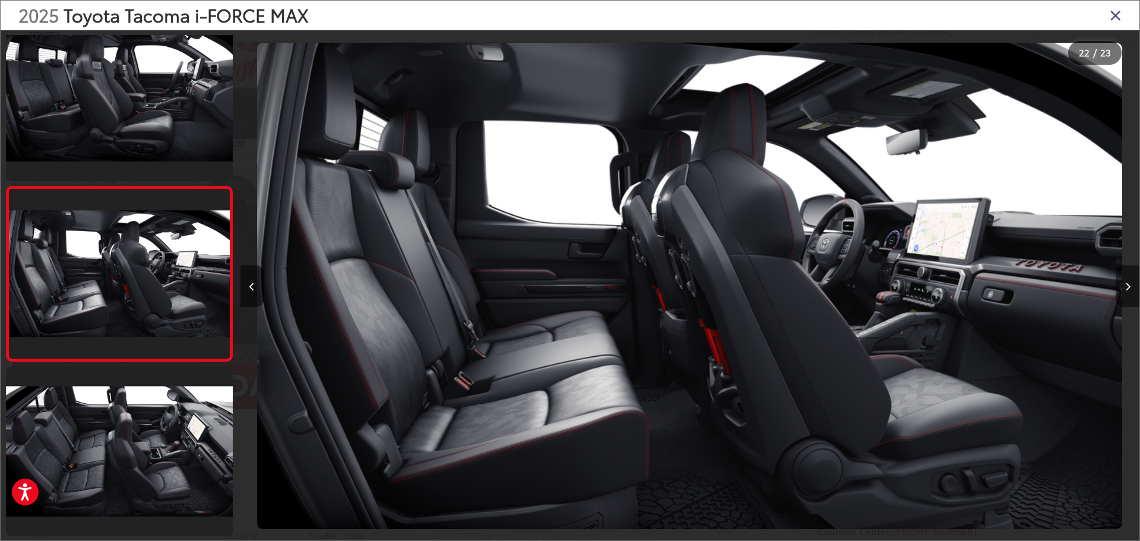
click at [1127, 289] on icon "Next image" at bounding box center [1127, 287] width 5 height 8
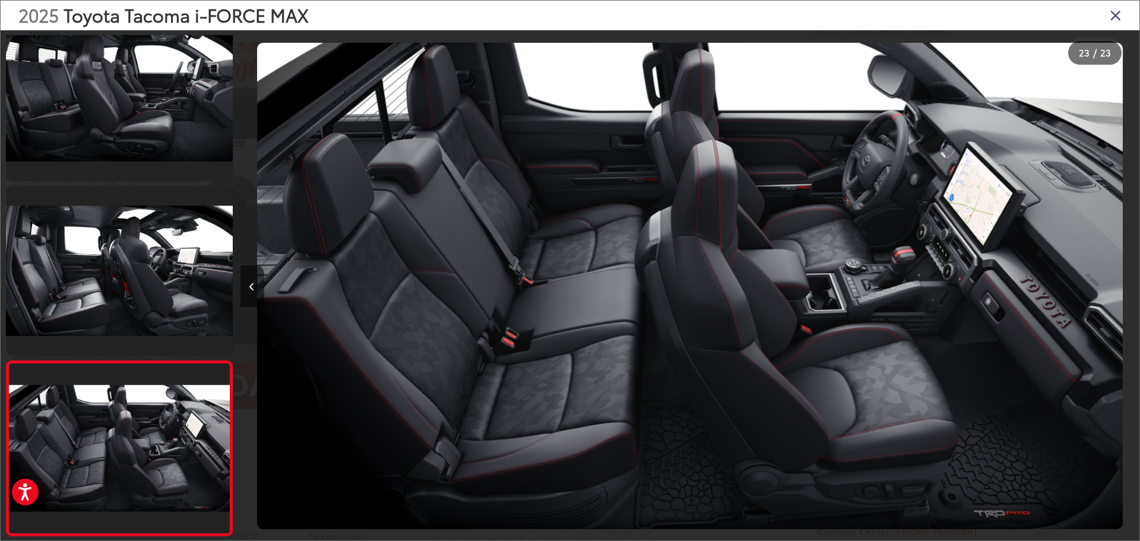
click at [1127, 289] on div at bounding box center [1027, 285] width 225 height 511
click at [1118, 17] on icon "Close gallery" at bounding box center [1116, 14] width 12 height 15
